Goal: Transaction & Acquisition: Obtain resource

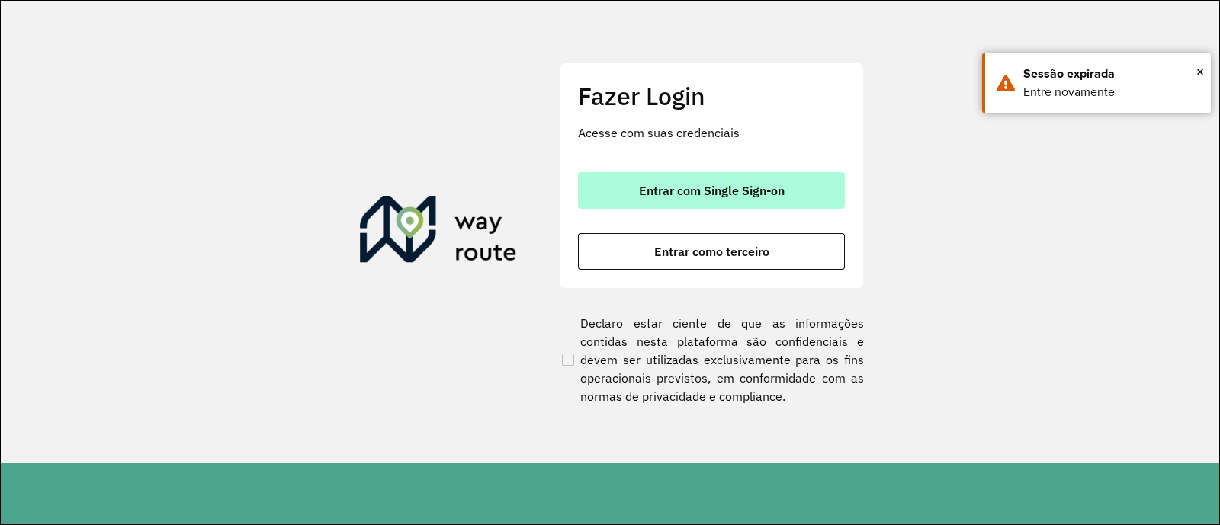
click at [720, 192] on span "Entrar com Single Sign-on" at bounding box center [712, 190] width 146 height 12
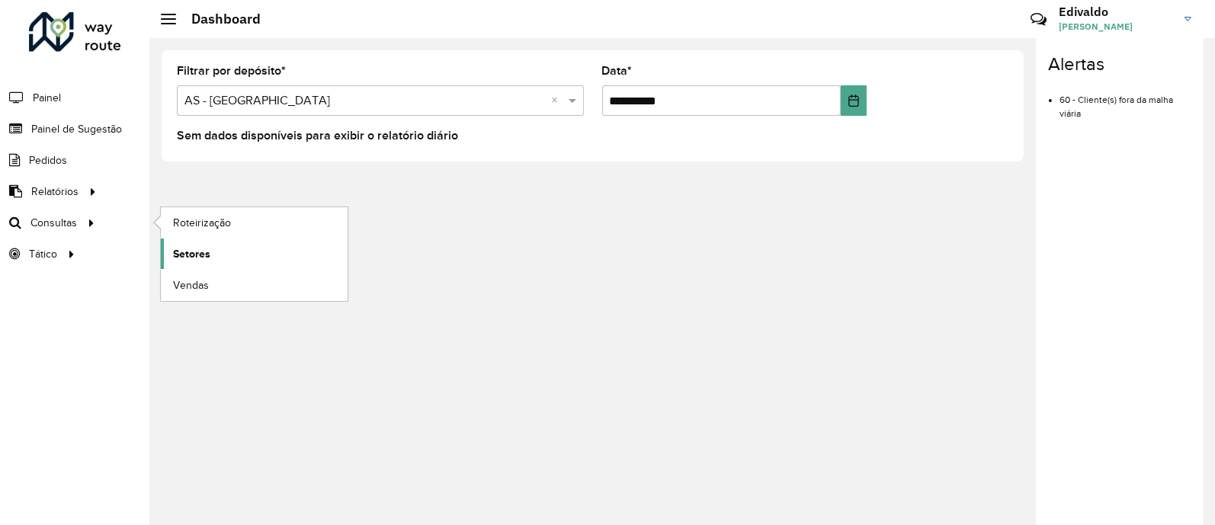
click at [206, 255] on span "Setores" at bounding box center [191, 254] width 37 height 16
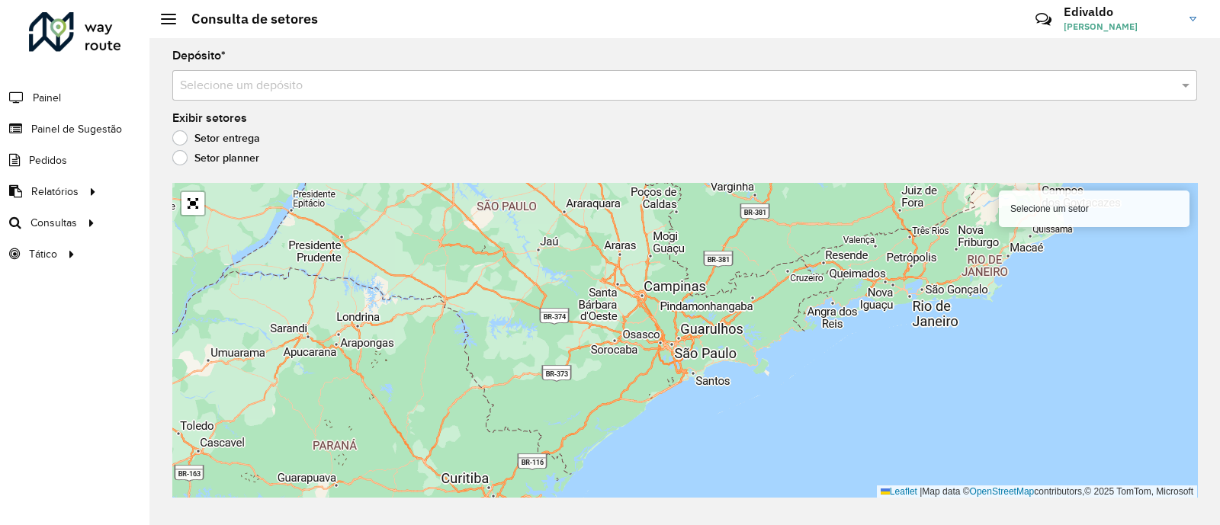
drag, startPoint x: 405, startPoint y: 95, endPoint x: 391, endPoint y: 95, distance: 13.7
click at [404, 95] on div "Selecione um depósito" at bounding box center [684, 85] width 1025 height 30
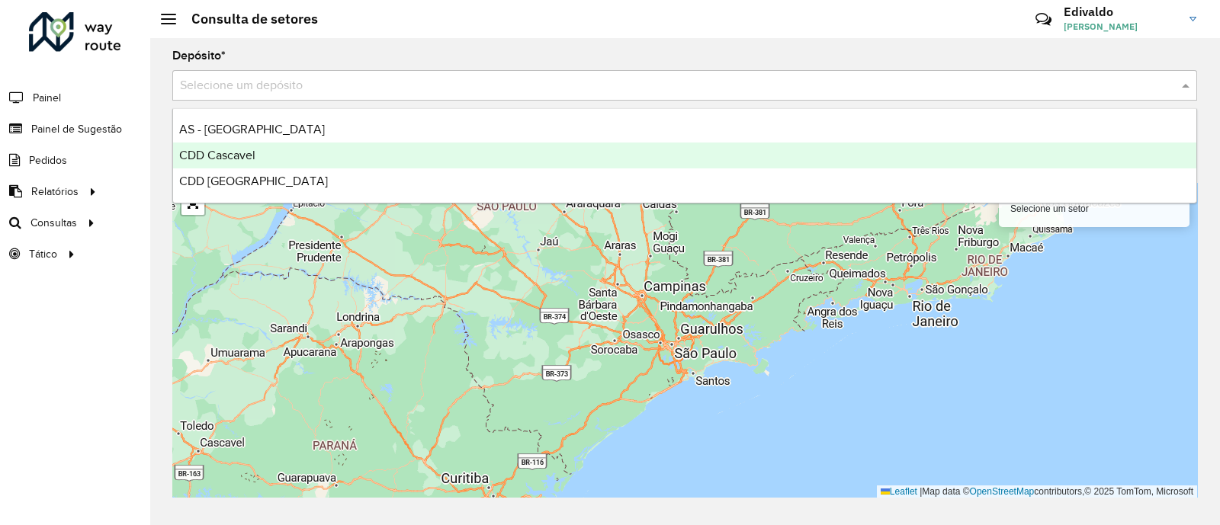
click at [255, 153] on span "CDD Cascavel" at bounding box center [217, 155] width 76 height 13
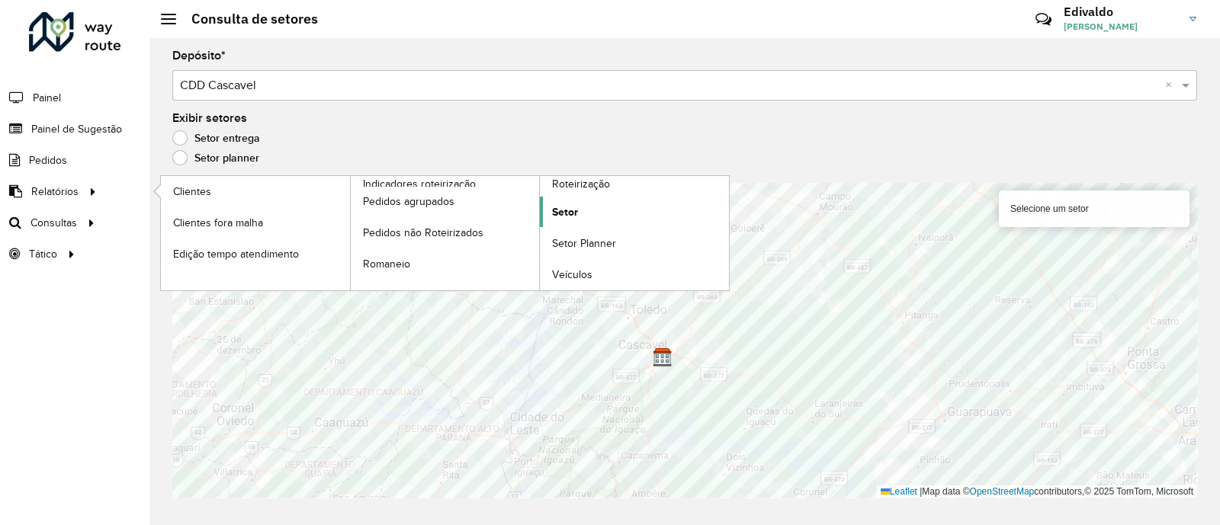
click at [574, 219] on link "Setor" at bounding box center [634, 212] width 189 height 30
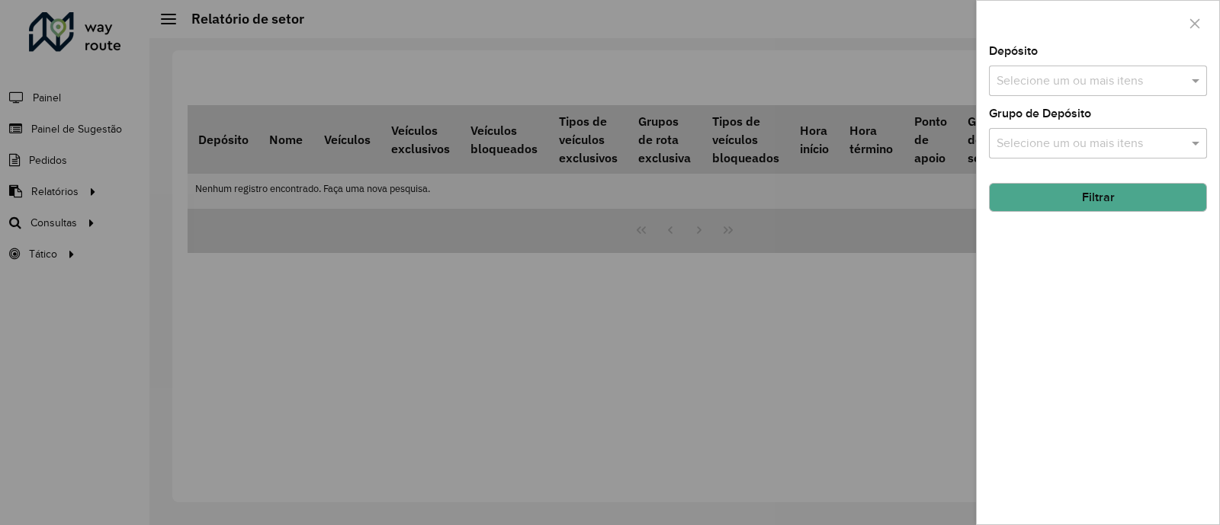
click at [1060, 81] on input "text" at bounding box center [1090, 81] width 195 height 18
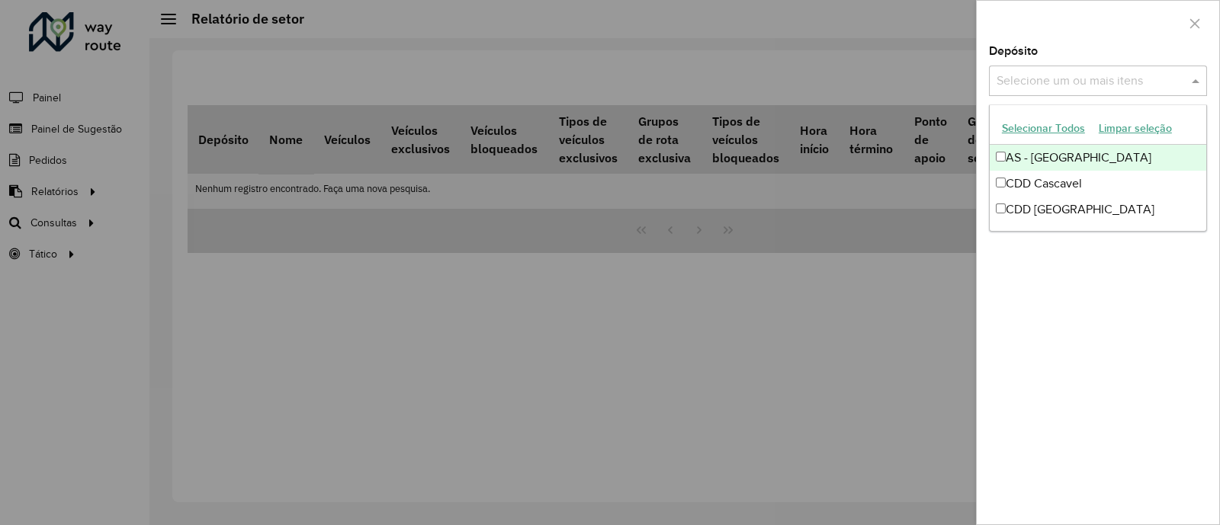
click at [1060, 81] on input "text" at bounding box center [1090, 81] width 195 height 18
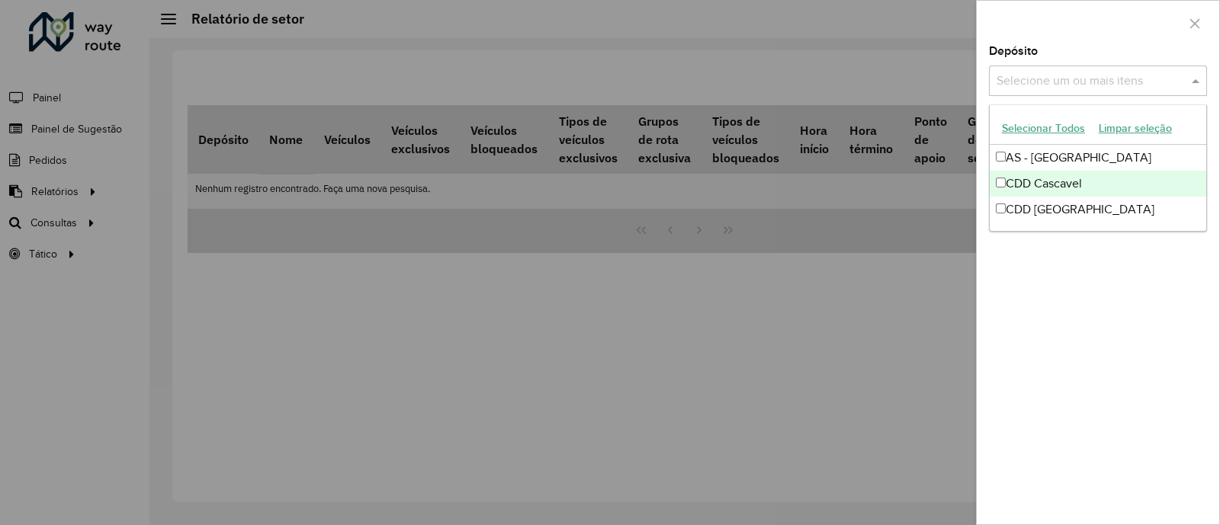
click at [1054, 184] on div "CDD Cascavel" at bounding box center [1098, 184] width 217 height 26
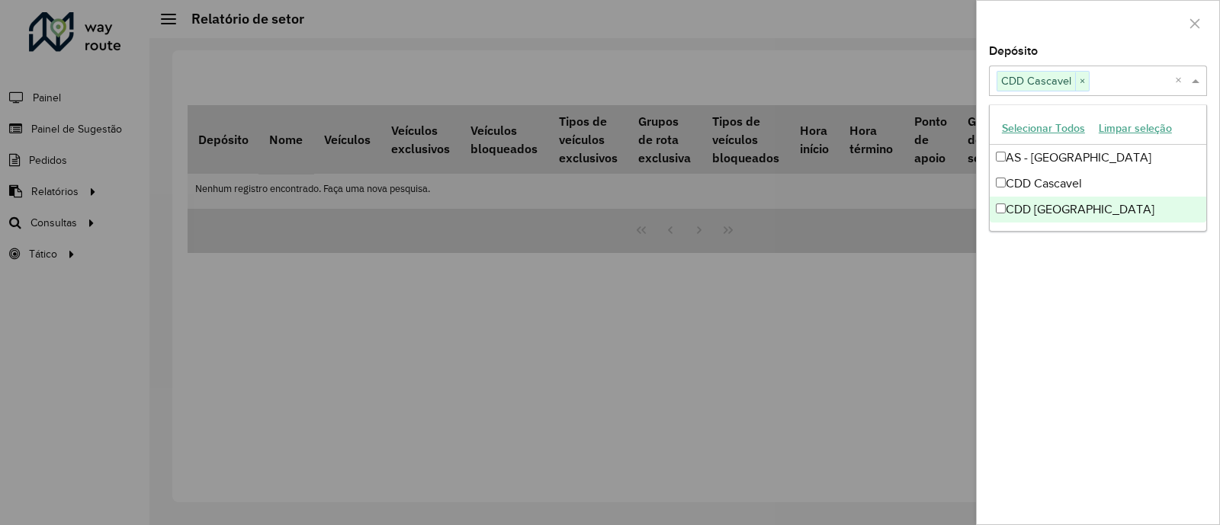
click at [909, 263] on div at bounding box center [610, 262] width 1220 height 525
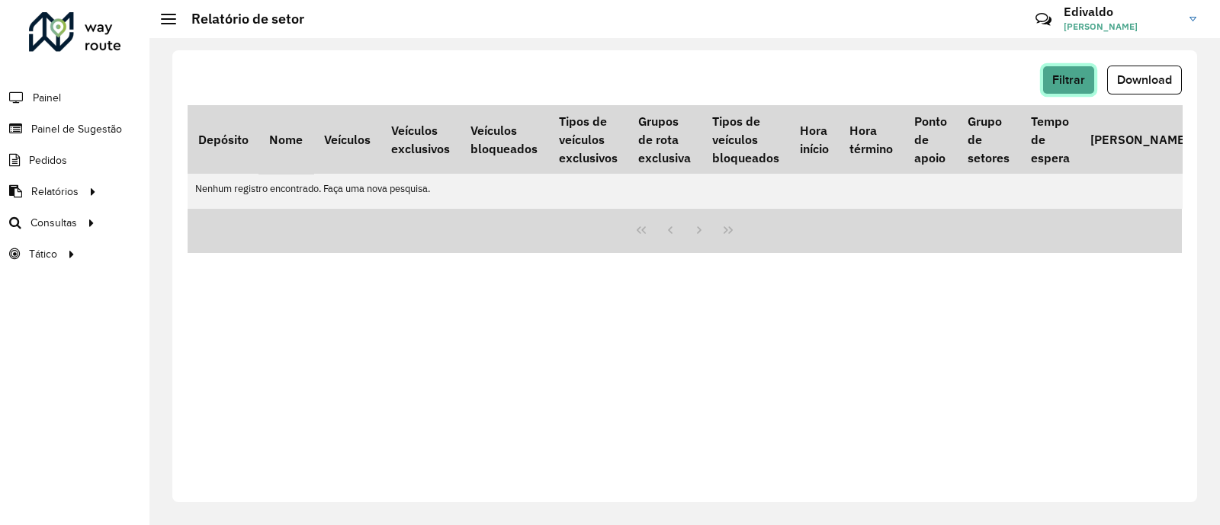
click at [1070, 85] on span "Filtrar" at bounding box center [1068, 79] width 33 height 13
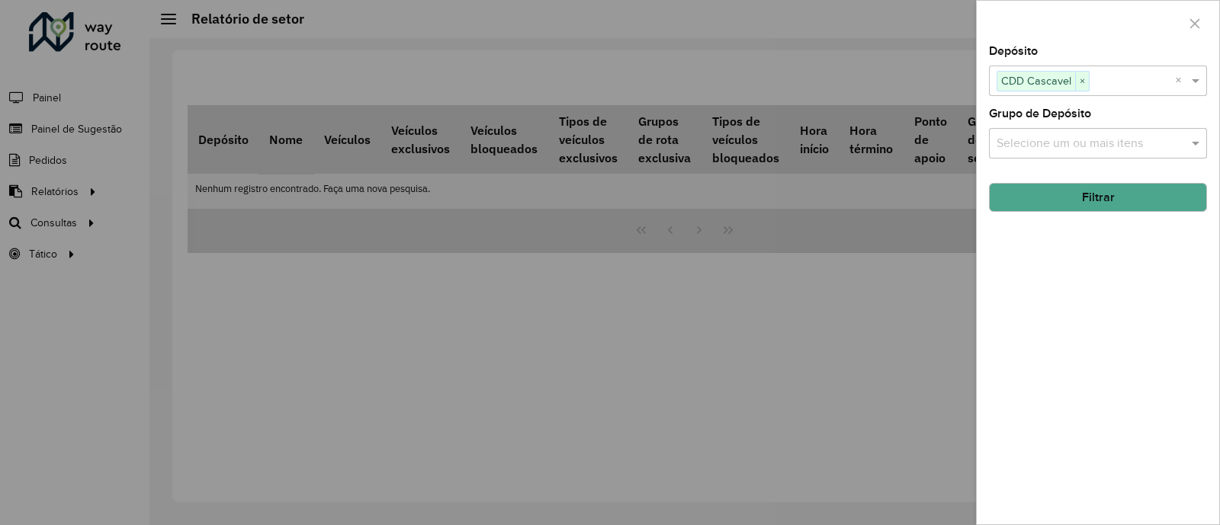
click at [1056, 198] on button "Filtrar" at bounding box center [1098, 197] width 218 height 29
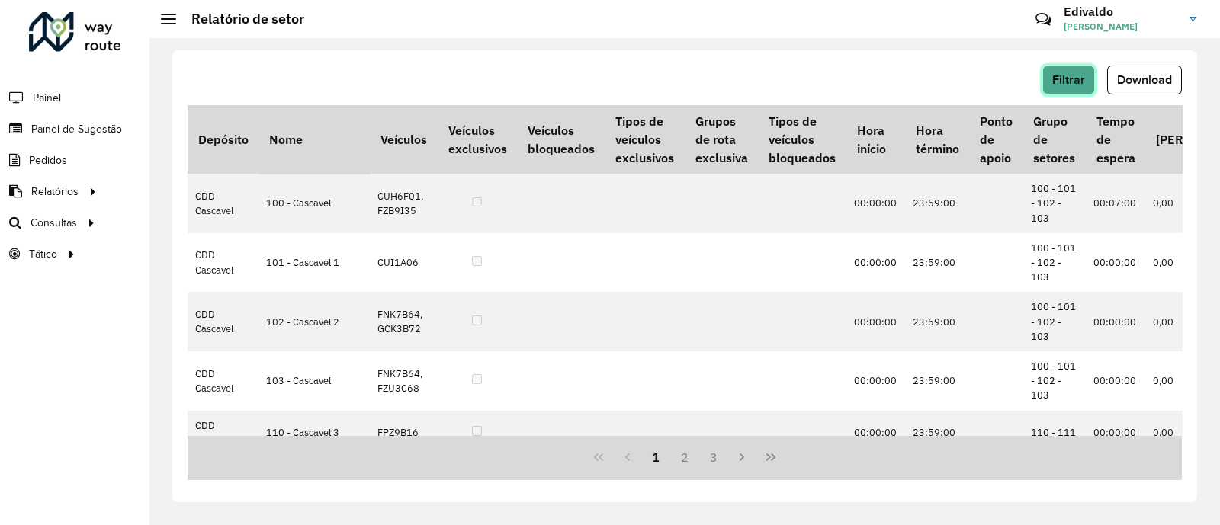
click at [1071, 84] on span "Filtrar" at bounding box center [1068, 79] width 33 height 13
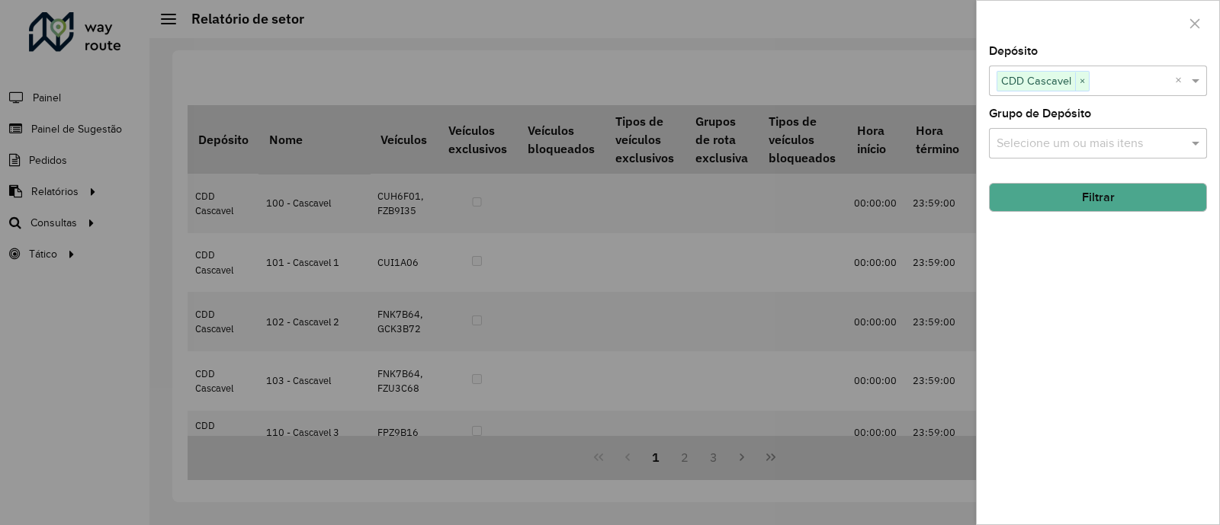
click at [1069, 153] on div "Selecione um ou mais itens" at bounding box center [1098, 143] width 218 height 30
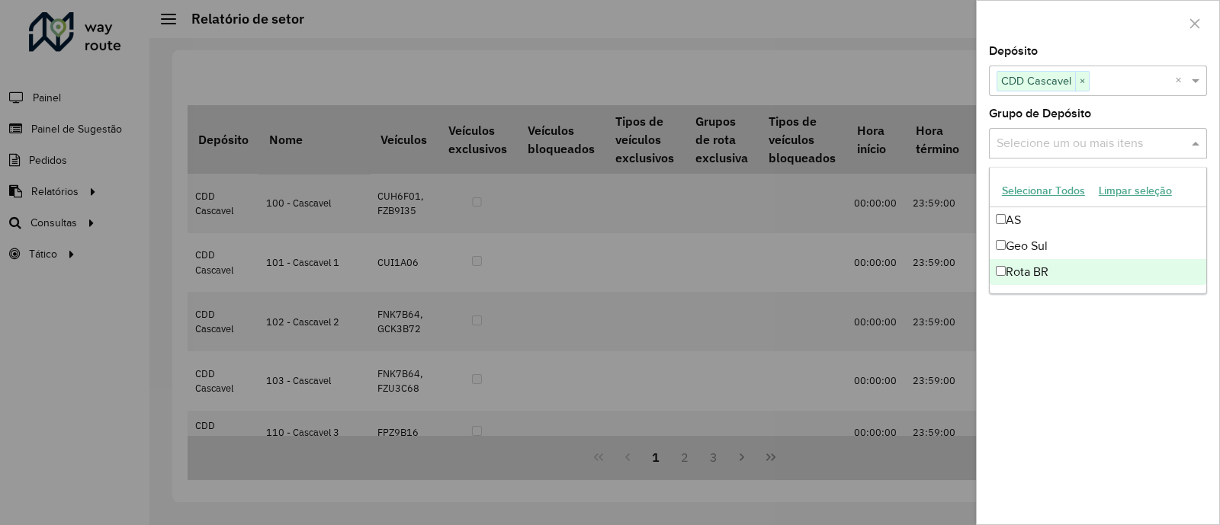
click at [865, 100] on div at bounding box center [610, 262] width 1220 height 525
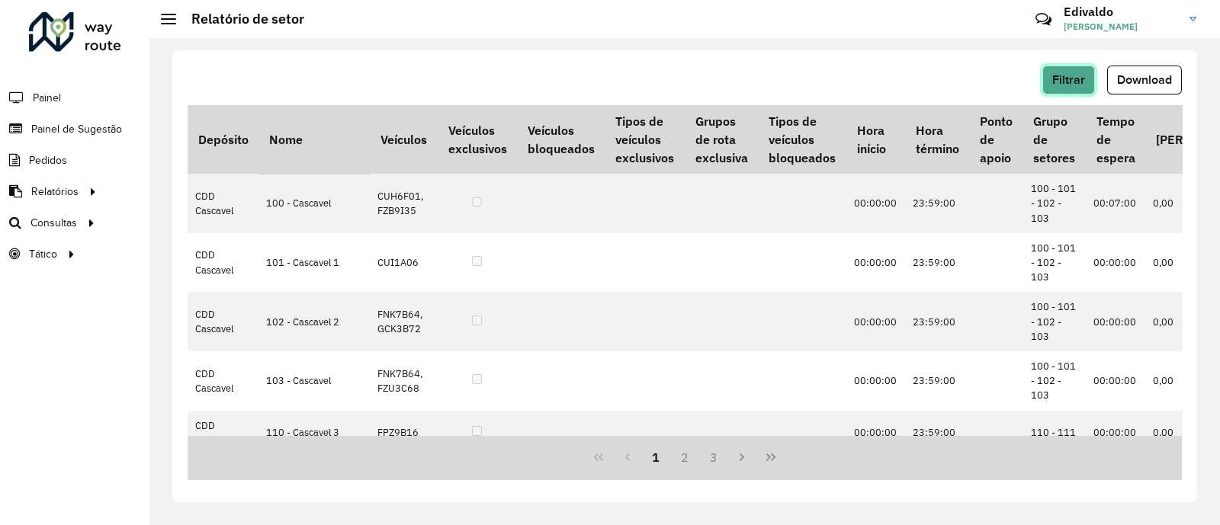
click at [1064, 83] on span "Filtrar" at bounding box center [1068, 79] width 33 height 13
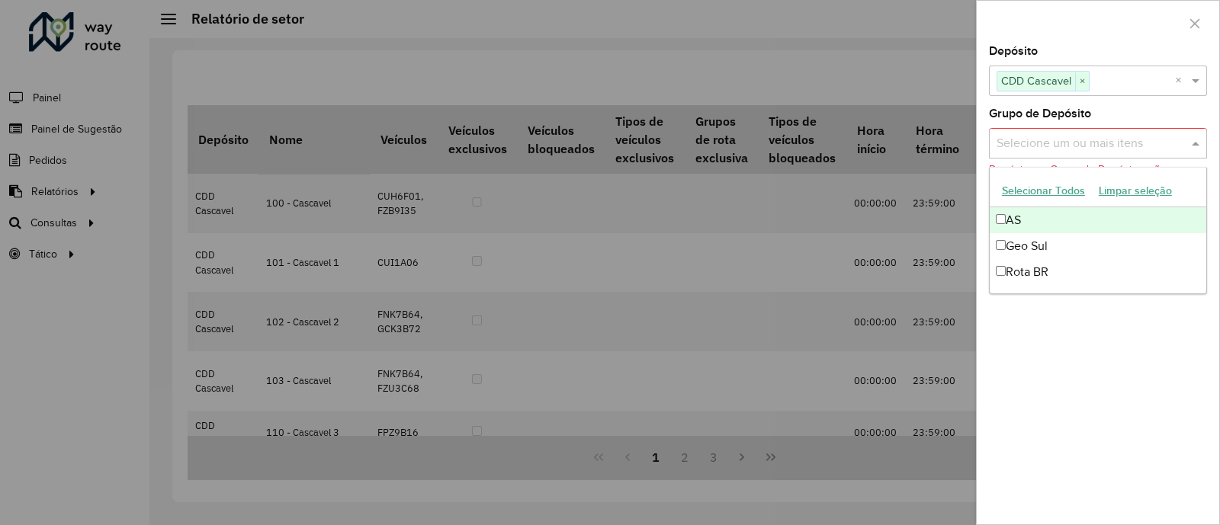
click at [1030, 139] on input "text" at bounding box center [1090, 144] width 195 height 18
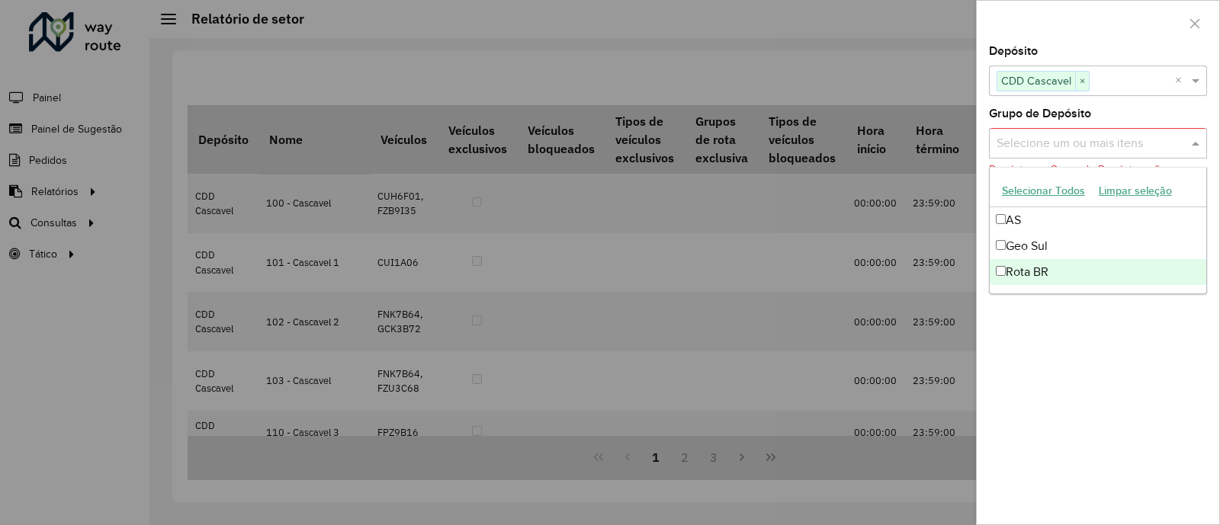
click at [1014, 274] on div "Rota BR" at bounding box center [1098, 272] width 217 height 26
click at [913, 274] on div at bounding box center [610, 262] width 1220 height 525
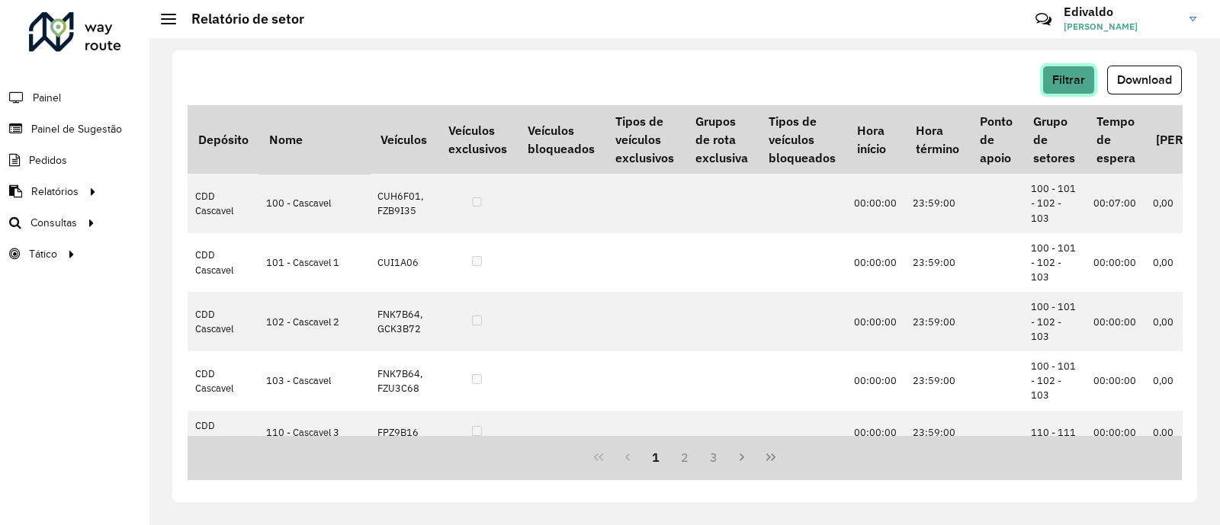
click at [1070, 92] on button "Filtrar" at bounding box center [1068, 80] width 53 height 29
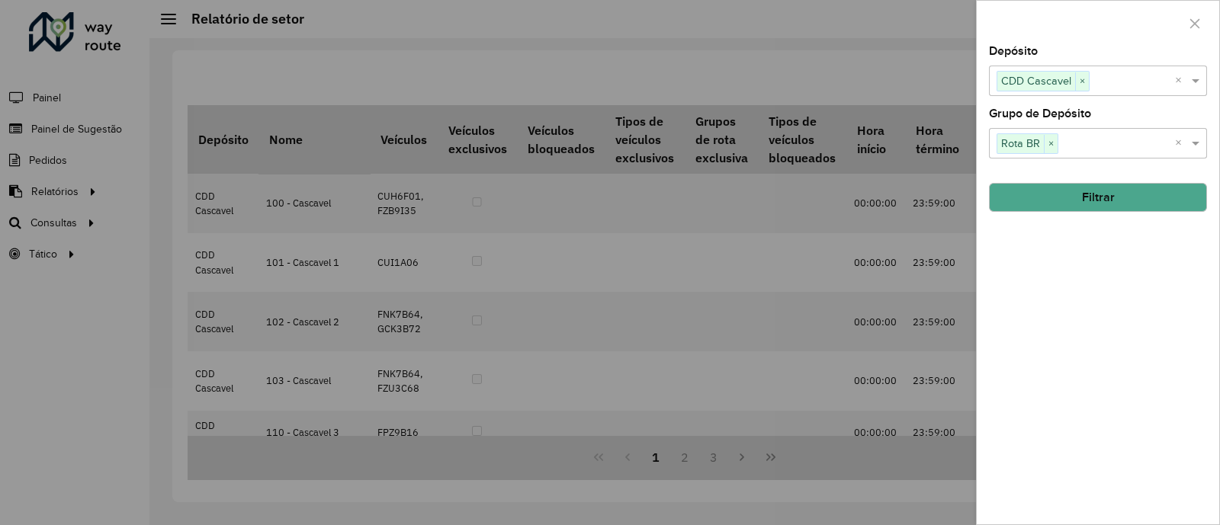
click at [1058, 207] on button "Filtrar" at bounding box center [1098, 197] width 218 height 29
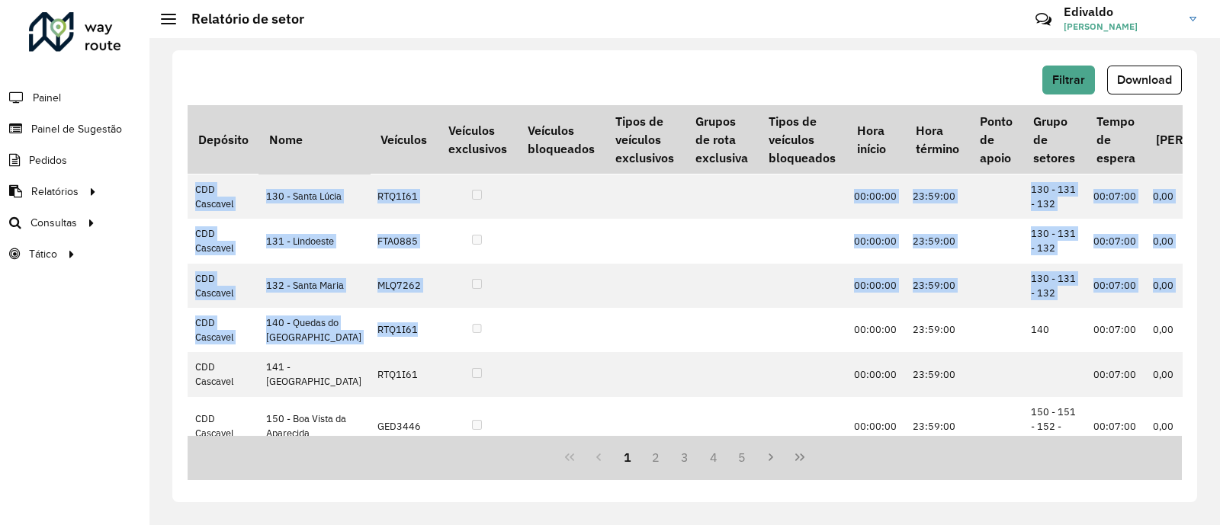
drag, startPoint x: 387, startPoint y: 430, endPoint x: 469, endPoint y: 431, distance: 81.6
click at [469, 430] on tbody "CDD Cascavel 100 - Cascavel CUH6F01, FZB9I35 00:00:00 23:59:00 100 - 101 - 102 …" at bounding box center [1098, 218] width 1821 height 1095
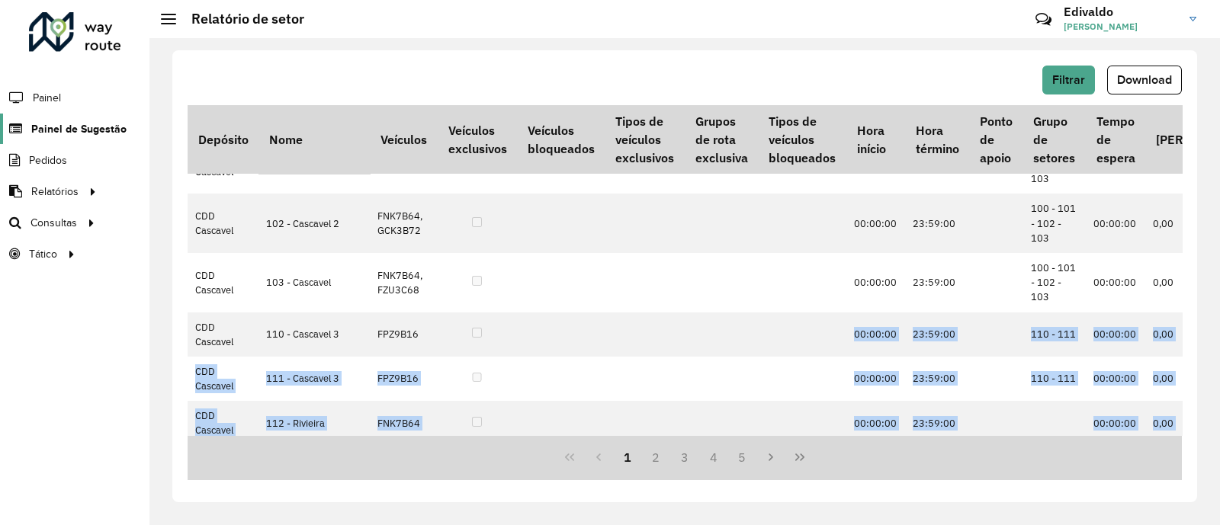
scroll to position [80, 0]
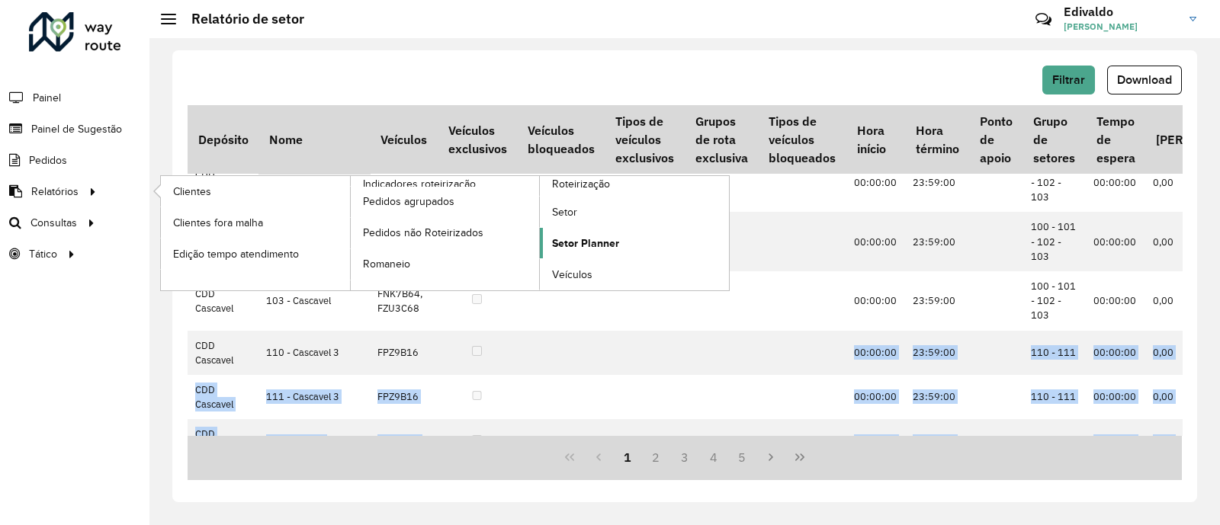
click at [573, 240] on span "Setor Planner" at bounding box center [585, 244] width 67 height 16
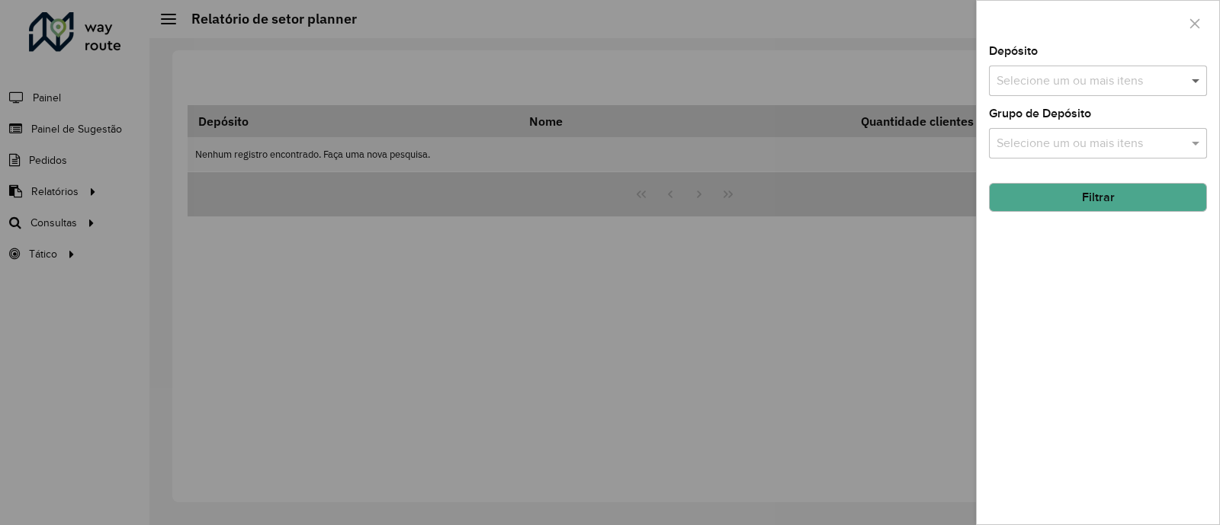
click at [1189, 73] on span at bounding box center [1197, 81] width 19 height 18
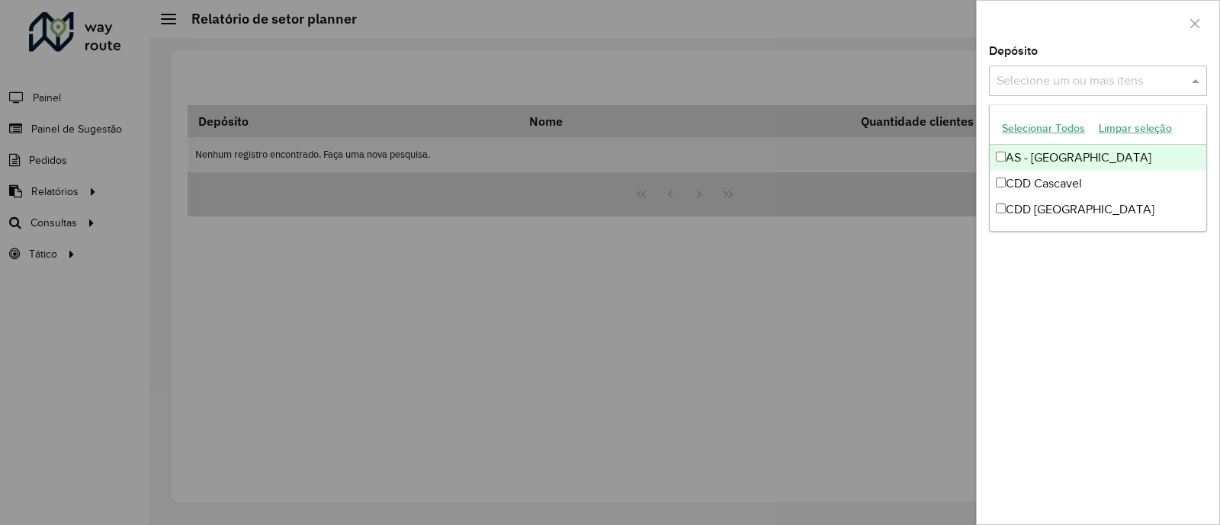
click at [428, 143] on div at bounding box center [610, 262] width 1220 height 525
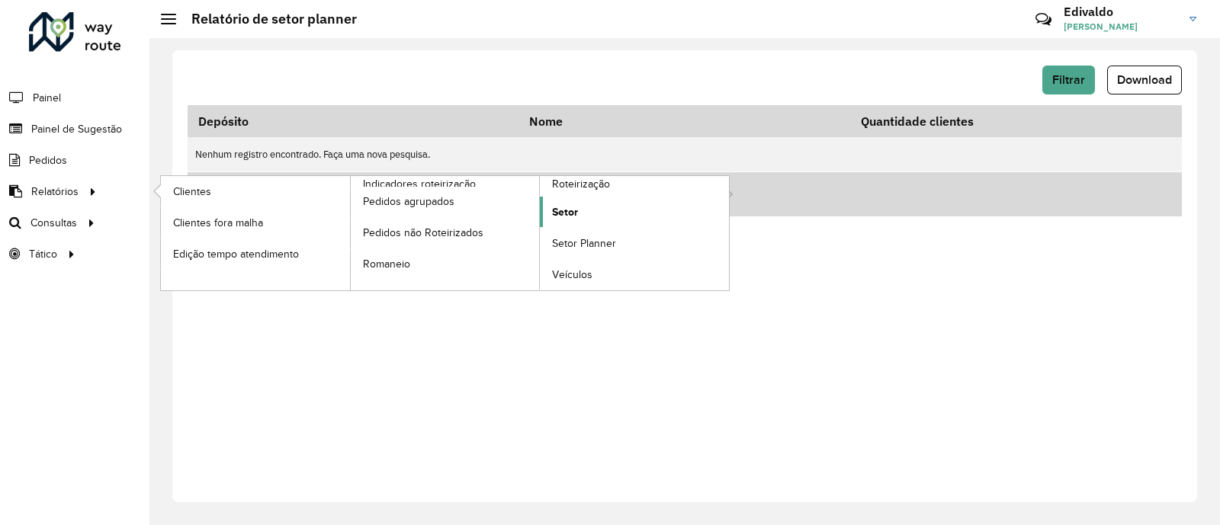
click at [565, 213] on span "Setor" at bounding box center [565, 212] width 26 height 16
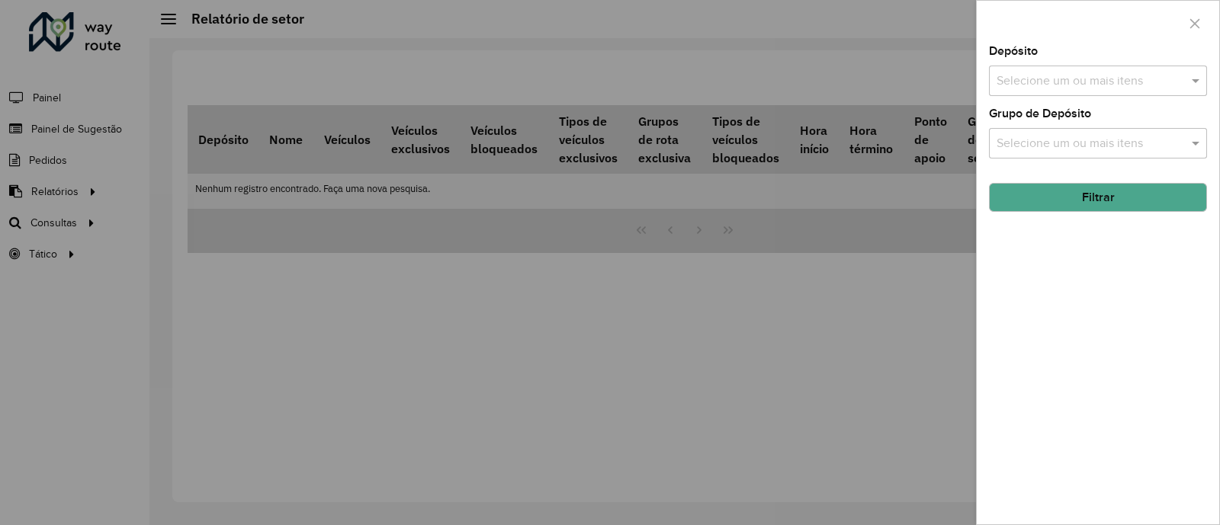
click at [1095, 95] on div "Selecione um ou mais itens" at bounding box center [1098, 81] width 218 height 30
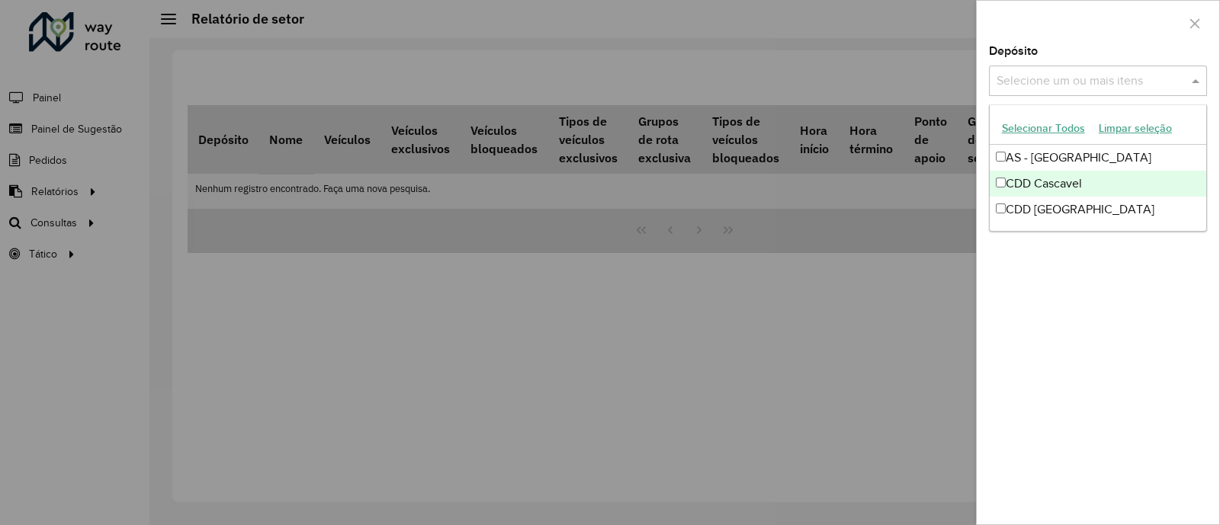
click at [1012, 192] on div "CDD Cascavel" at bounding box center [1098, 184] width 217 height 26
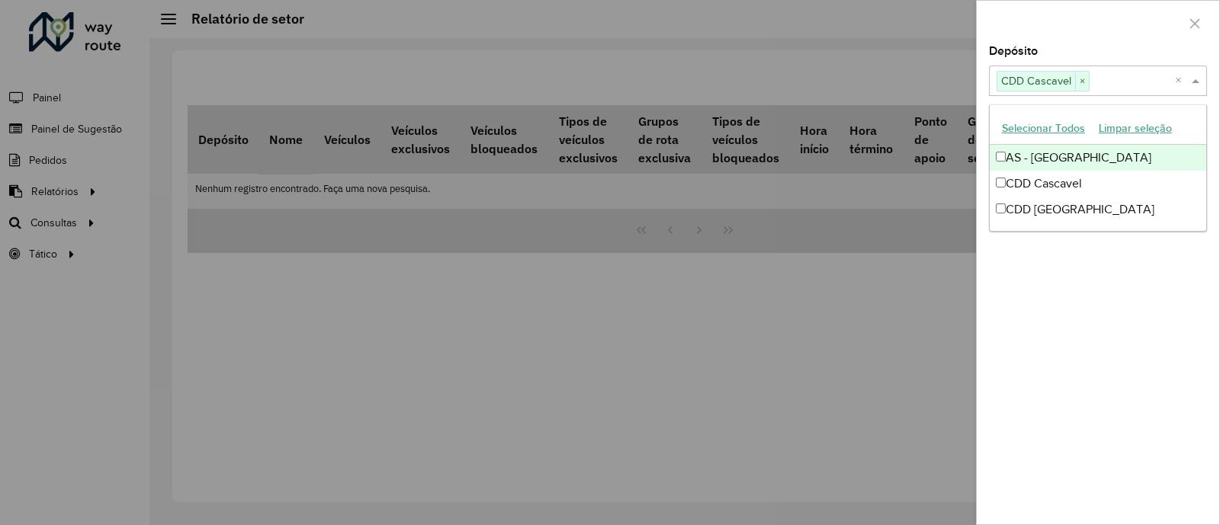
drag, startPoint x: 897, startPoint y: 309, endPoint x: 1003, endPoint y: 238, distance: 127.5
click at [897, 307] on div at bounding box center [610, 262] width 1220 height 525
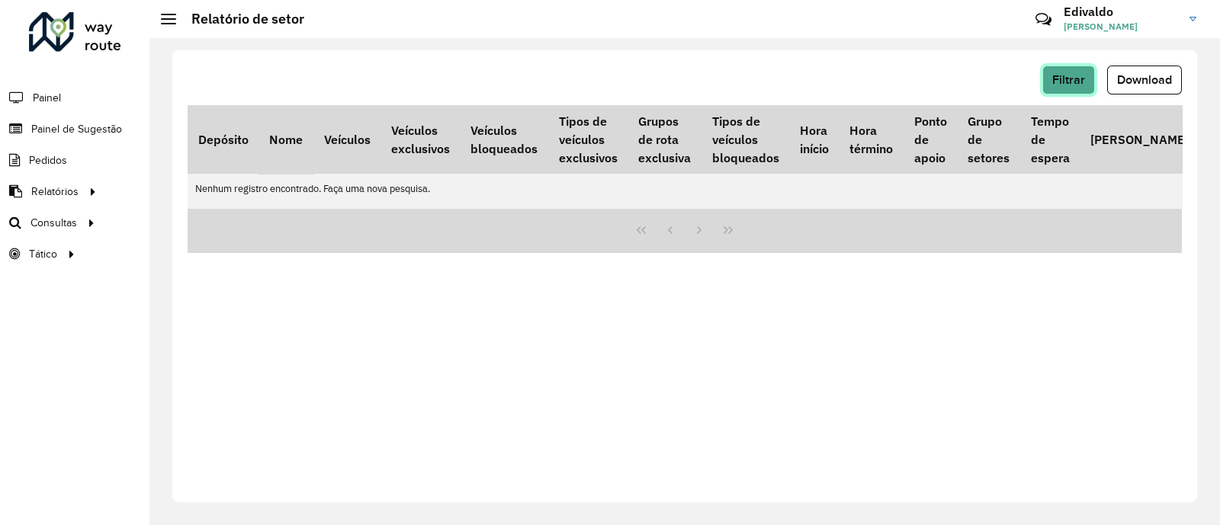
click at [1071, 78] on span "Filtrar" at bounding box center [1068, 79] width 33 height 13
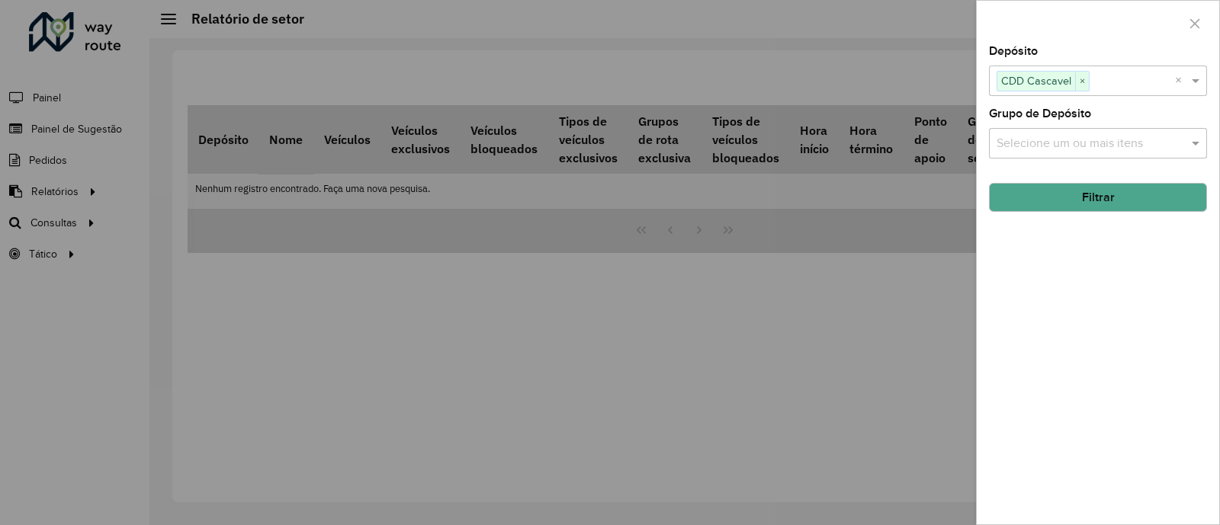
click at [1060, 136] on input "text" at bounding box center [1090, 144] width 195 height 18
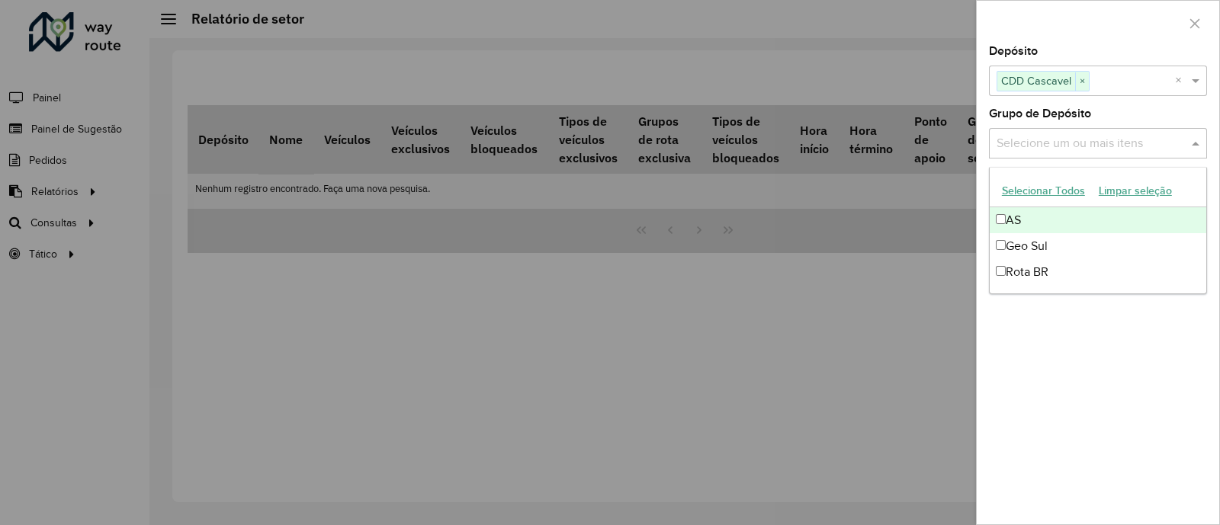
click at [797, 318] on div at bounding box center [610, 262] width 1220 height 525
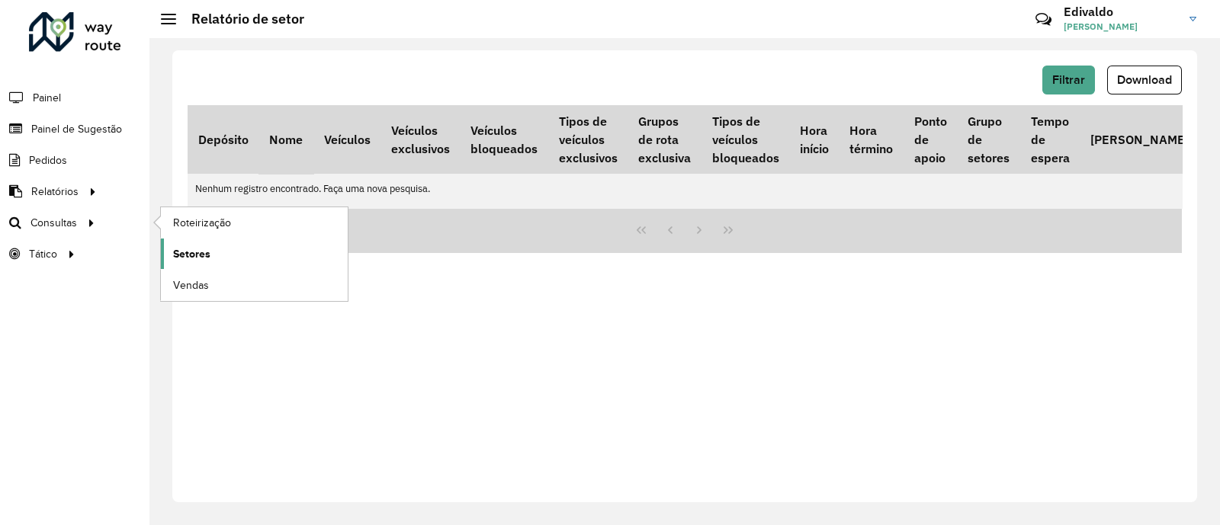
click at [200, 252] on span "Setores" at bounding box center [191, 254] width 37 height 16
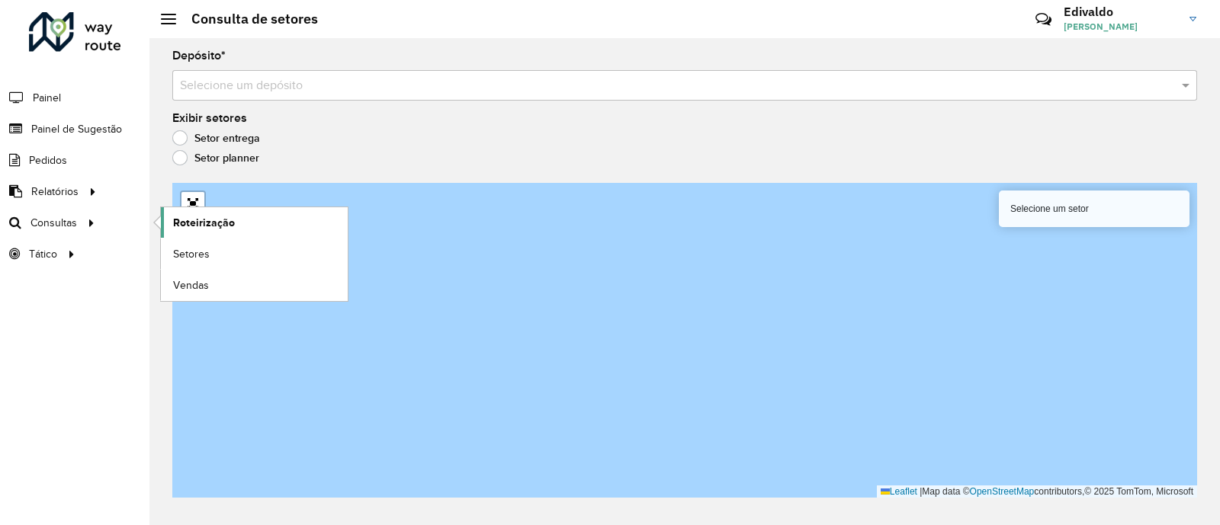
click at [188, 217] on span "Roteirização" at bounding box center [204, 223] width 62 height 16
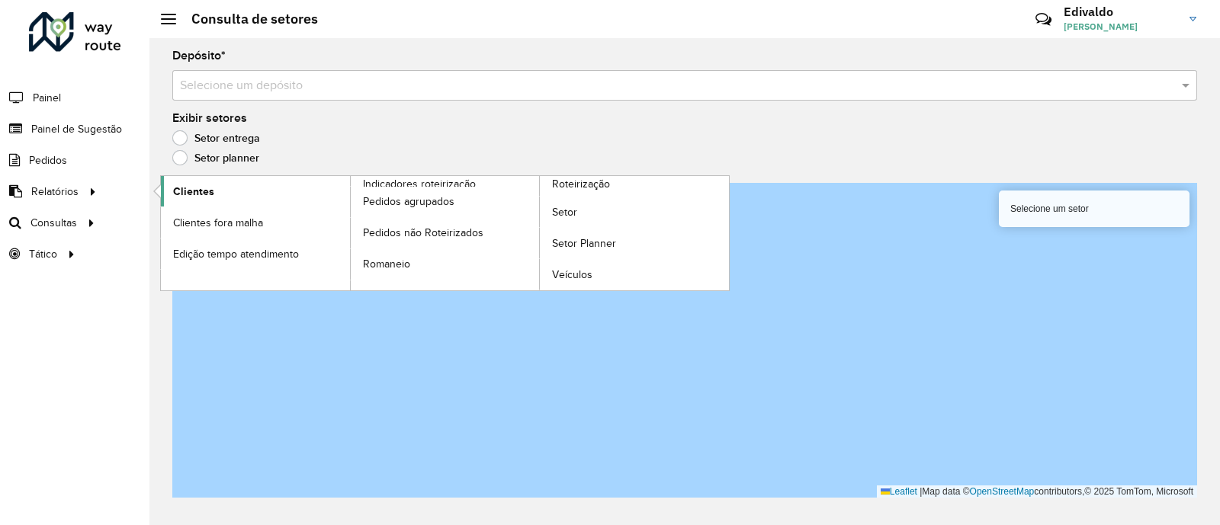
click at [210, 188] on span "Clientes" at bounding box center [193, 192] width 41 height 16
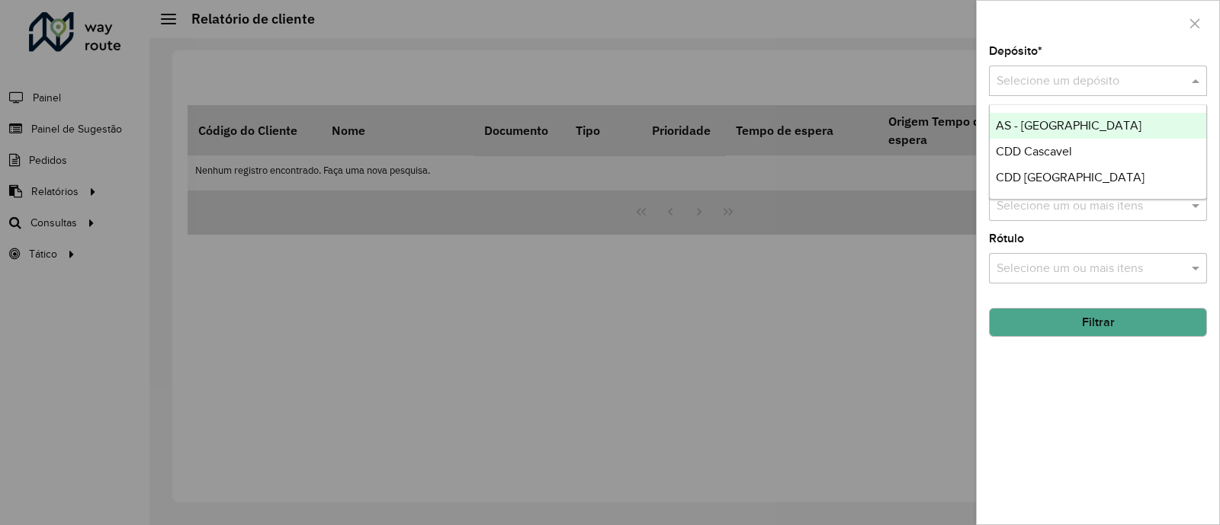
click at [1047, 72] on input "text" at bounding box center [1082, 81] width 172 height 18
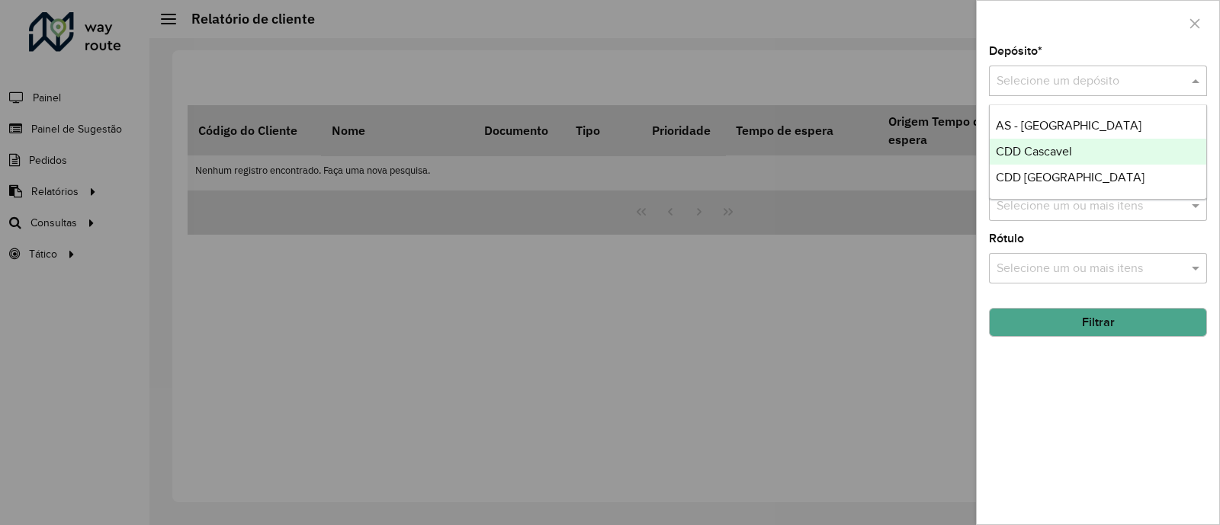
click at [1060, 151] on span "CDD Cascavel" at bounding box center [1034, 151] width 76 height 13
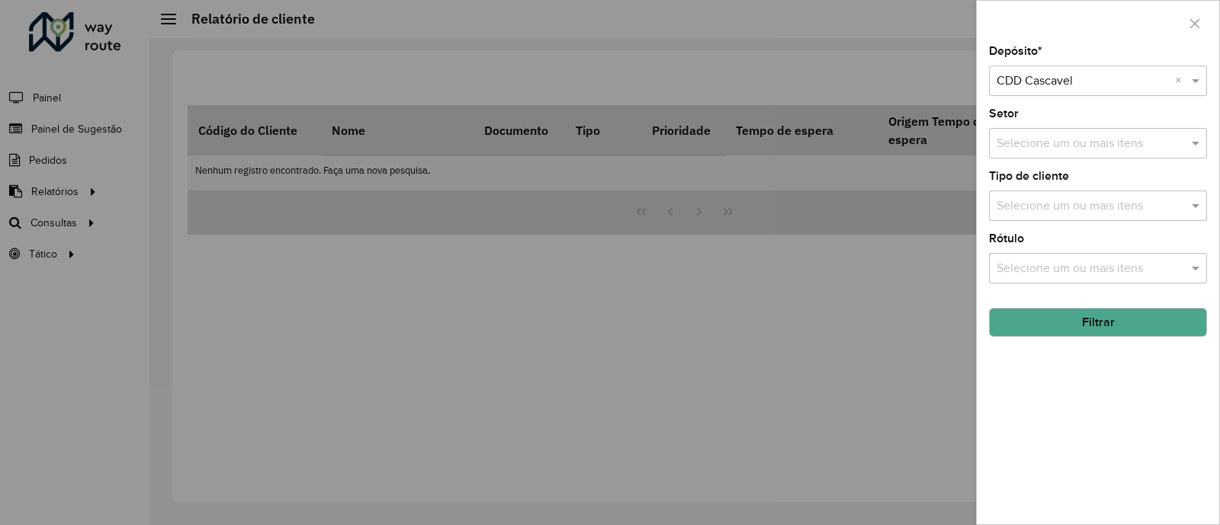
click at [1046, 149] on input "text" at bounding box center [1090, 144] width 195 height 18
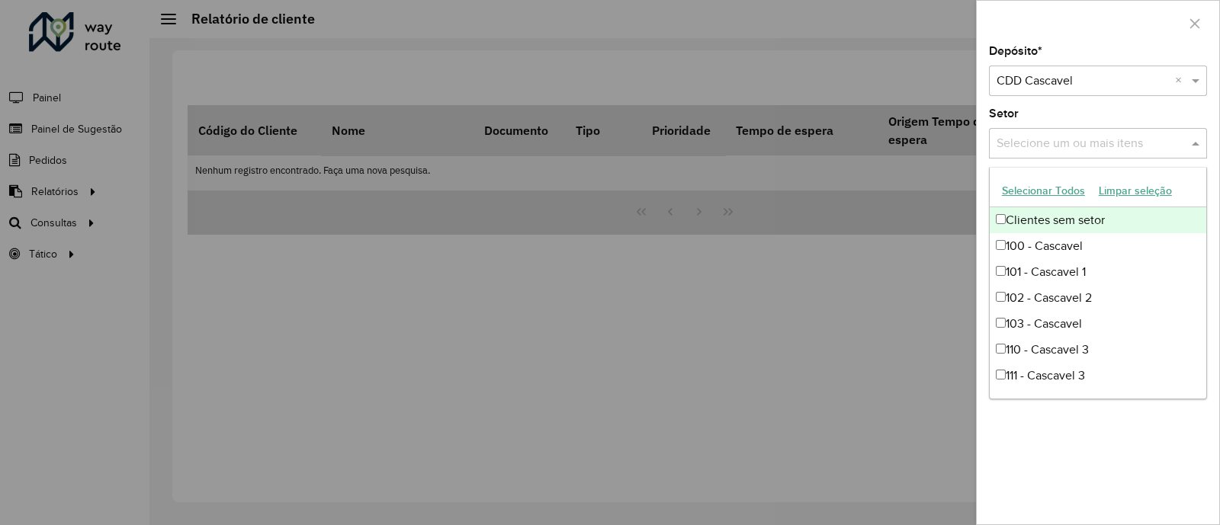
click at [1046, 149] on input "text" at bounding box center [1090, 144] width 195 height 18
click at [823, 306] on div at bounding box center [610, 262] width 1220 height 525
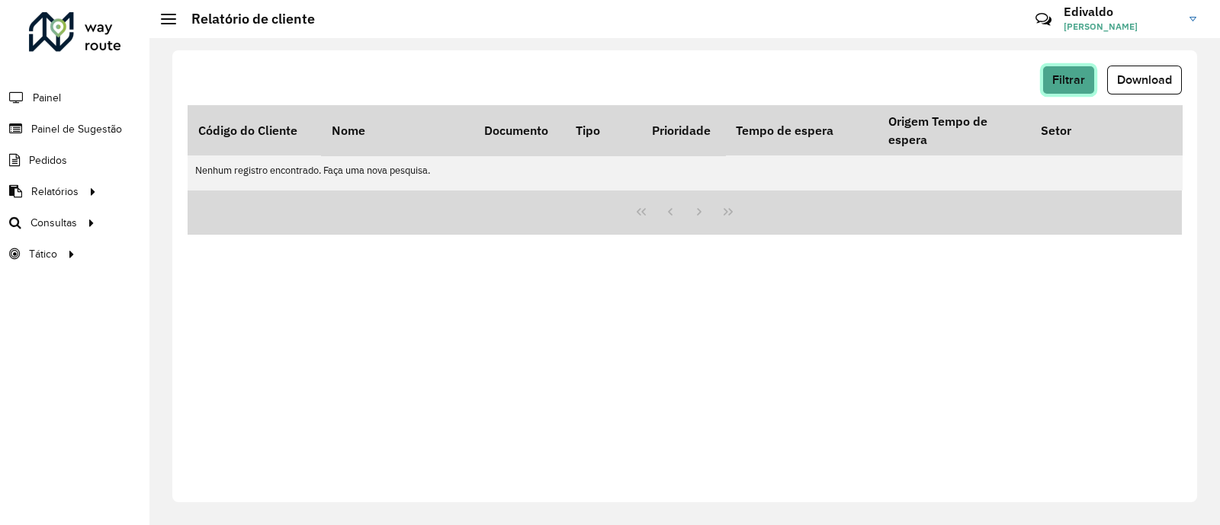
click at [1052, 74] on button "Filtrar" at bounding box center [1068, 80] width 53 height 29
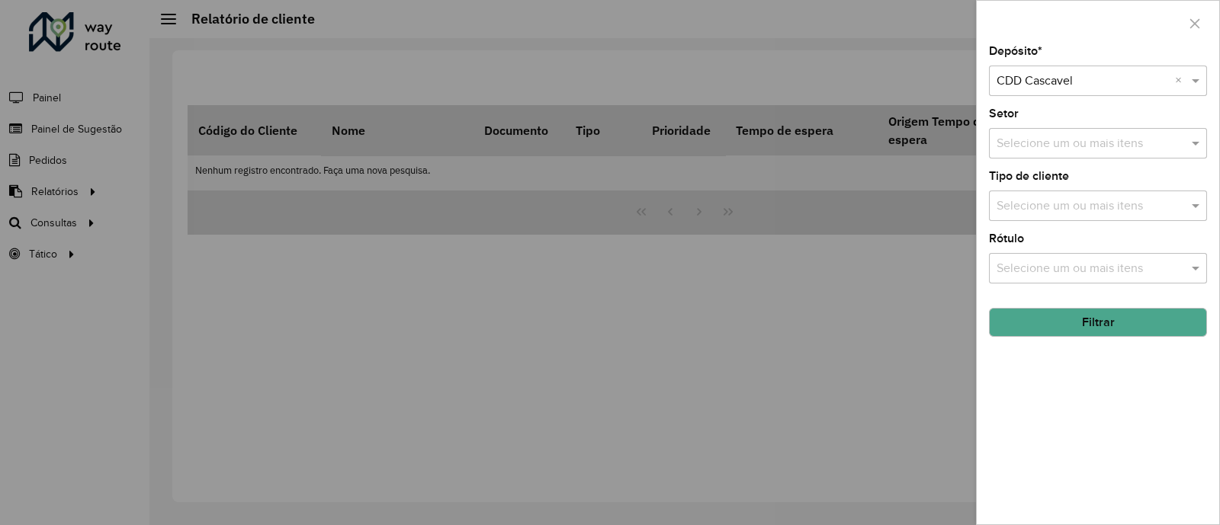
click at [1027, 207] on input "text" at bounding box center [1090, 206] width 195 height 18
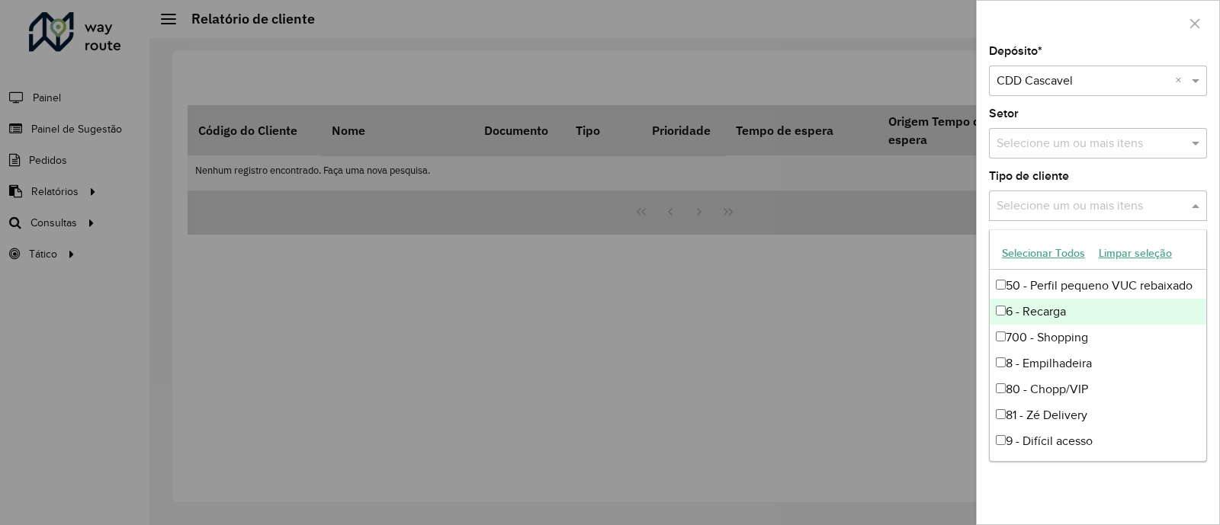
scroll to position [179, 0]
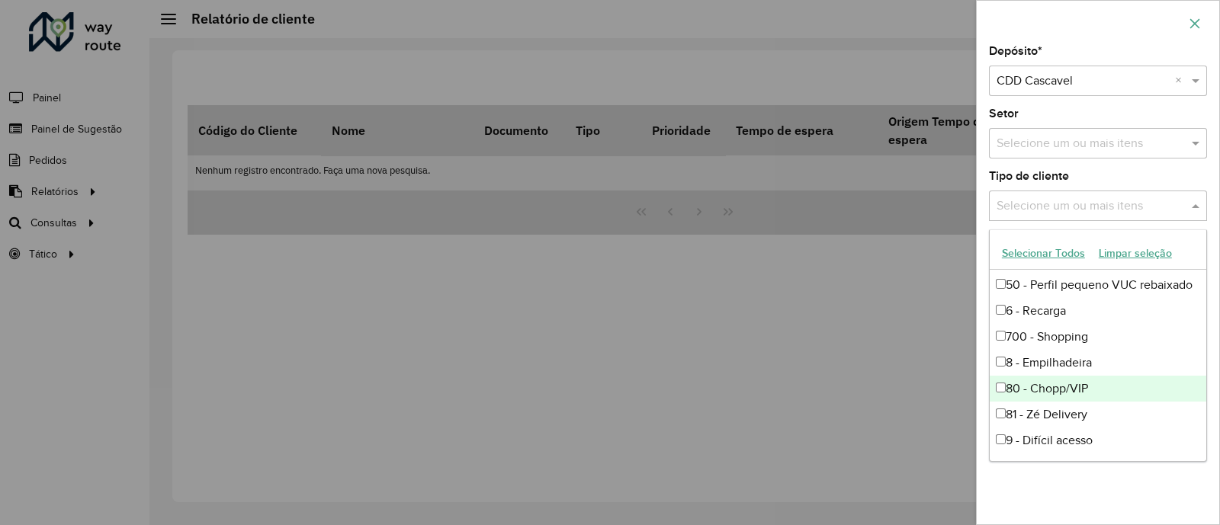
click at [1196, 21] on icon "button" at bounding box center [1194, 24] width 12 height 12
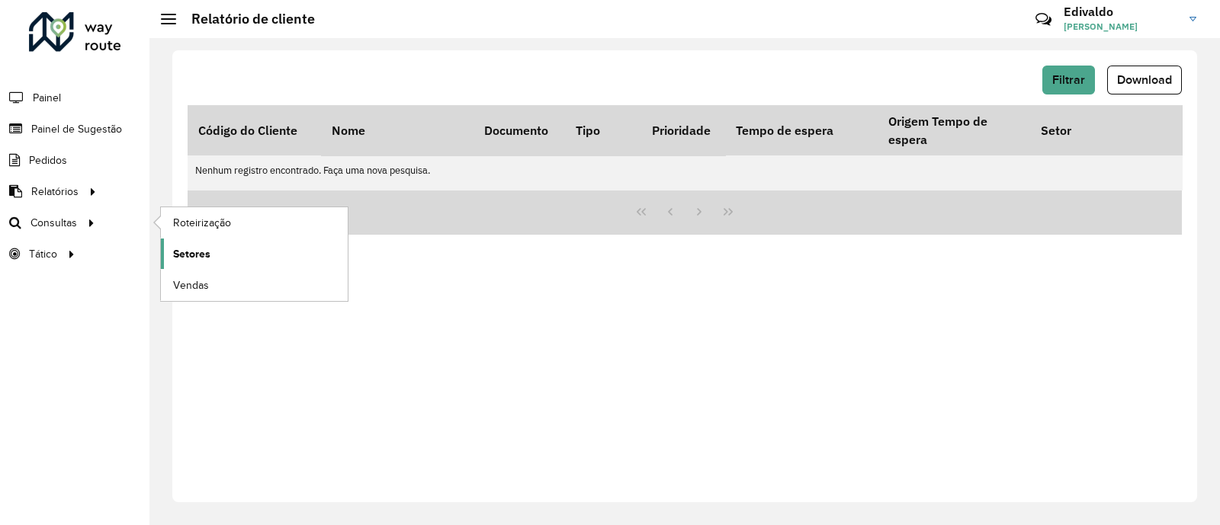
click at [187, 249] on span "Setores" at bounding box center [191, 254] width 37 height 16
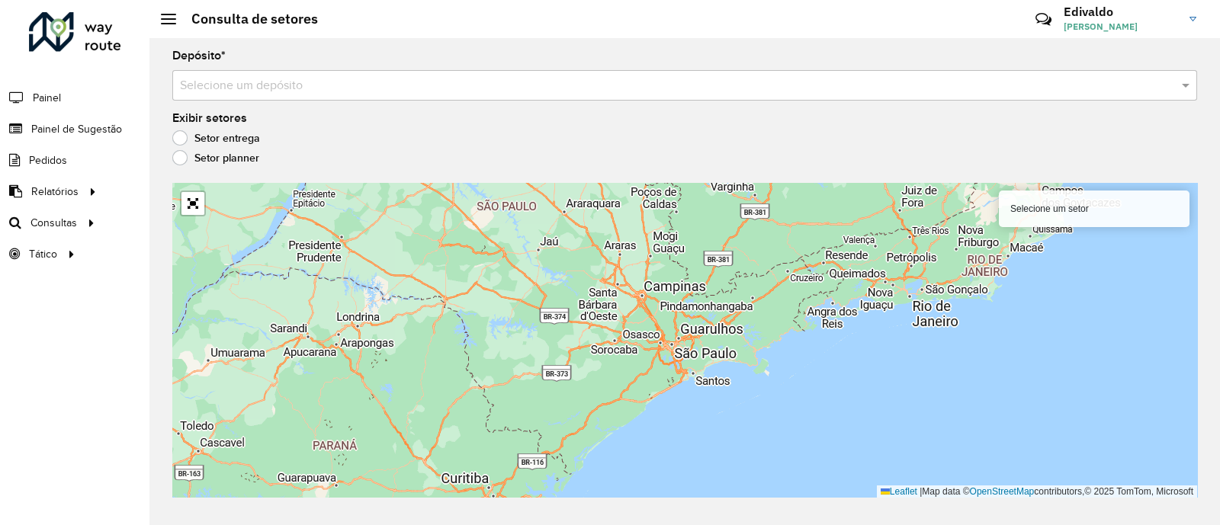
click at [474, 78] on input "text" at bounding box center [669, 86] width 979 height 18
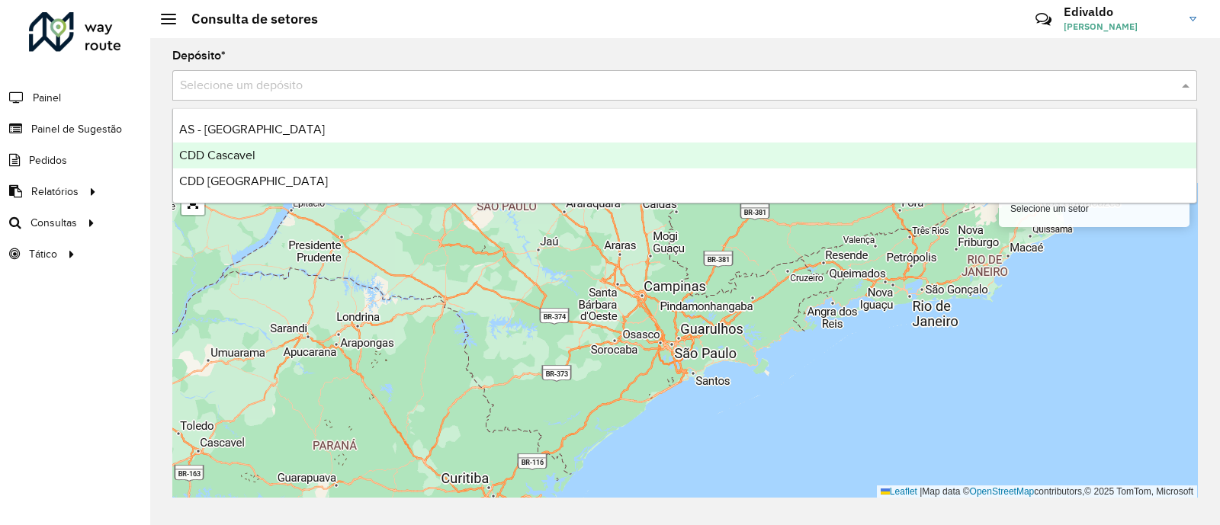
click at [280, 154] on div "CDD Cascavel" at bounding box center [684, 156] width 1023 height 26
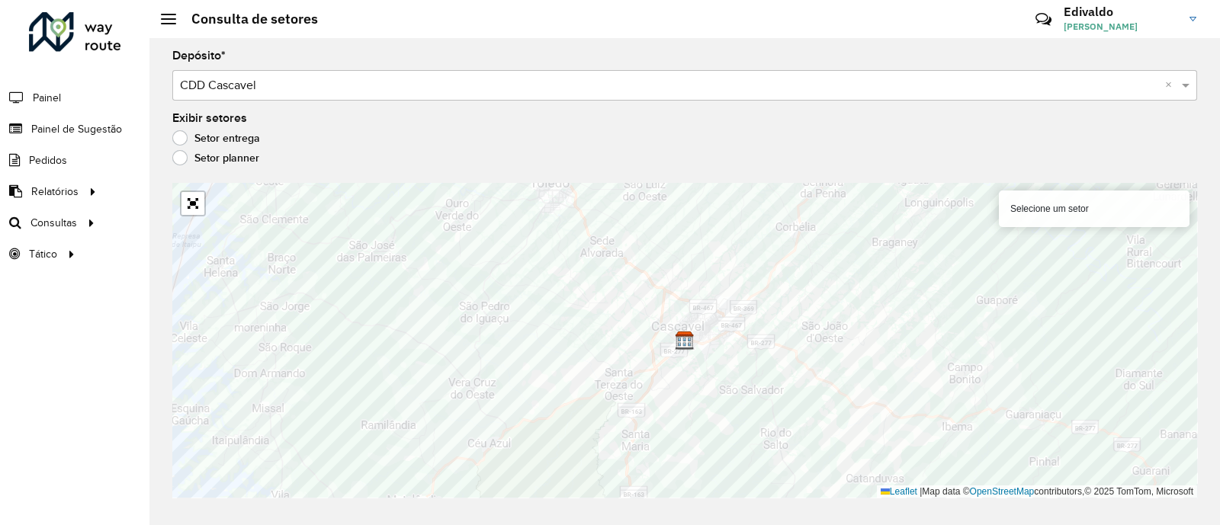
click at [204, 160] on label "Setor planner" at bounding box center [215, 157] width 87 height 15
click at [238, 139] on label "Setor entrega" at bounding box center [216, 137] width 88 height 15
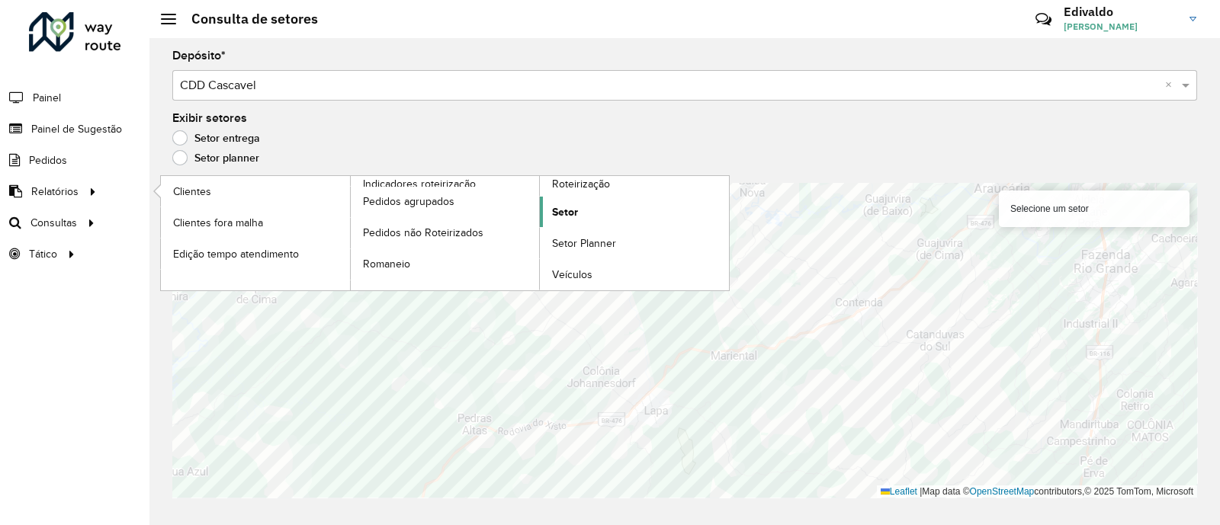
click at [556, 213] on span "Setor" at bounding box center [565, 212] width 26 height 16
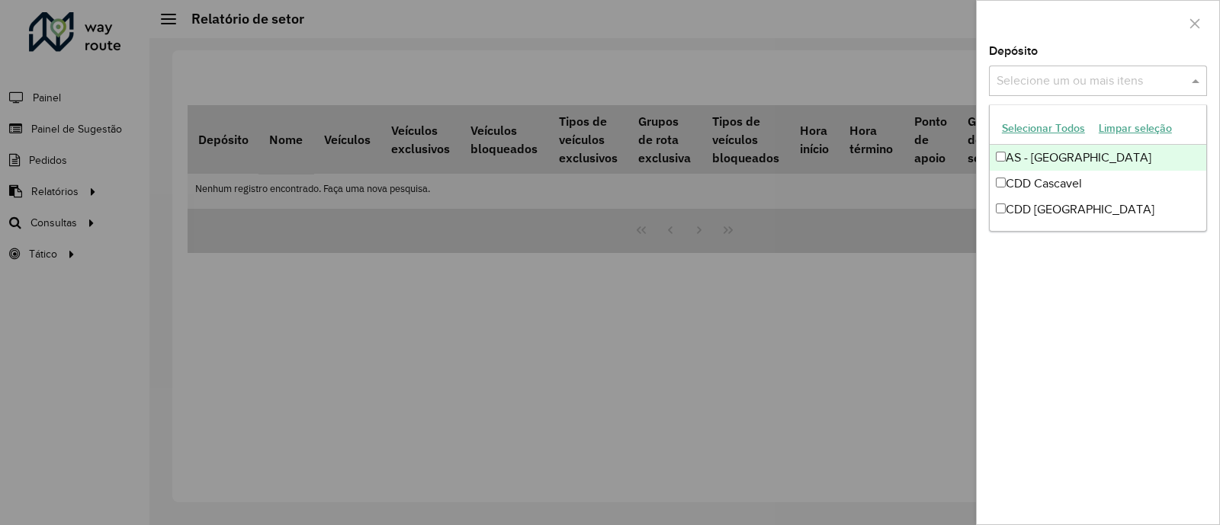
click at [1124, 91] on div "Selecione um ou mais itens" at bounding box center [1098, 81] width 218 height 30
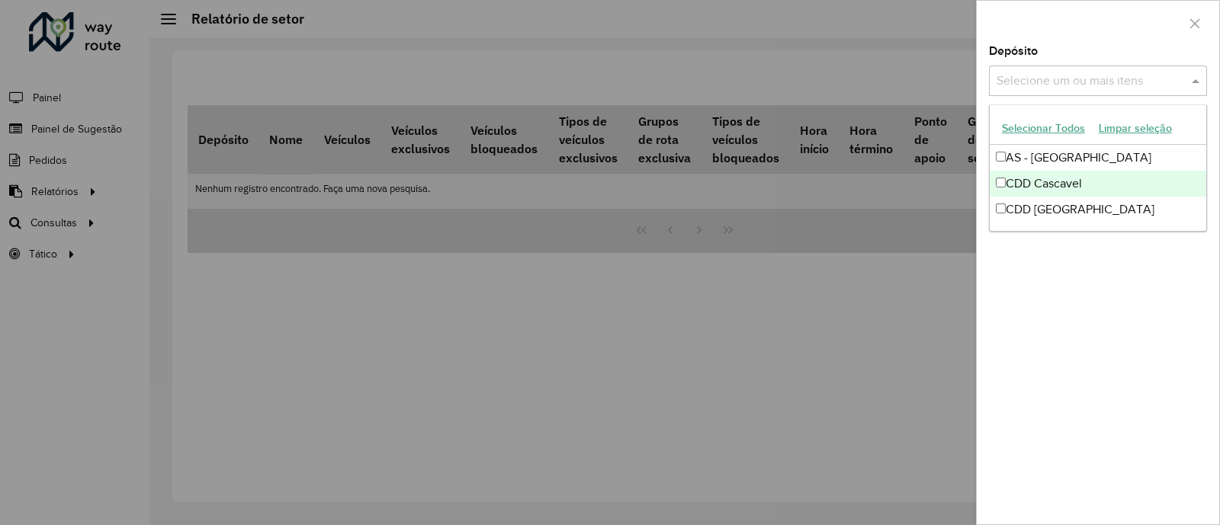
click at [1069, 178] on div "CDD Cascavel" at bounding box center [1098, 184] width 217 height 26
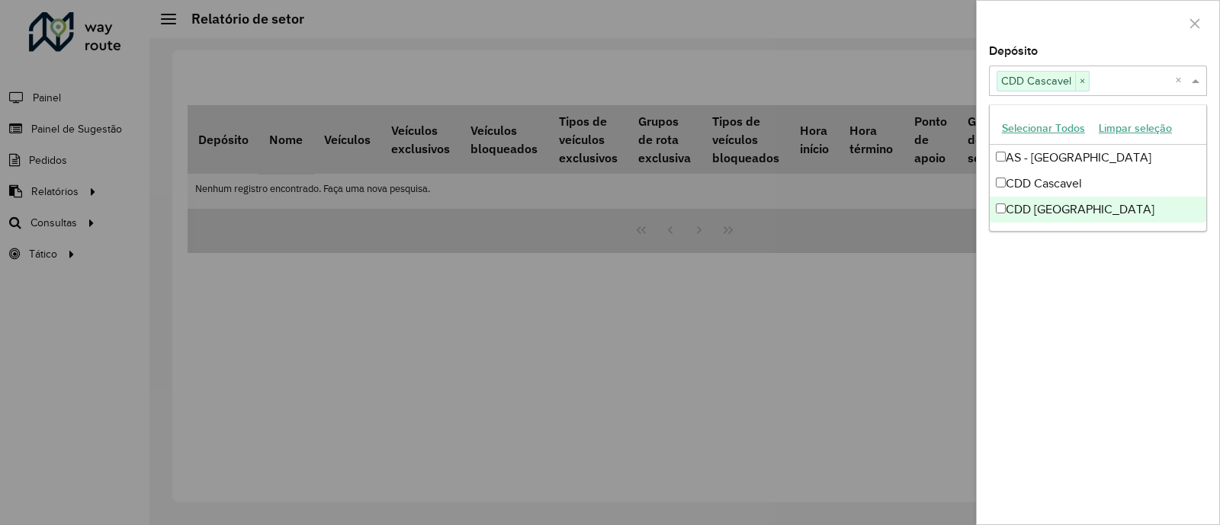
click at [1060, 294] on div "Depósito Selecione um ou mais itens CDD Cascavel × × Grupo de Depósito Selecion…" at bounding box center [1098, 285] width 242 height 479
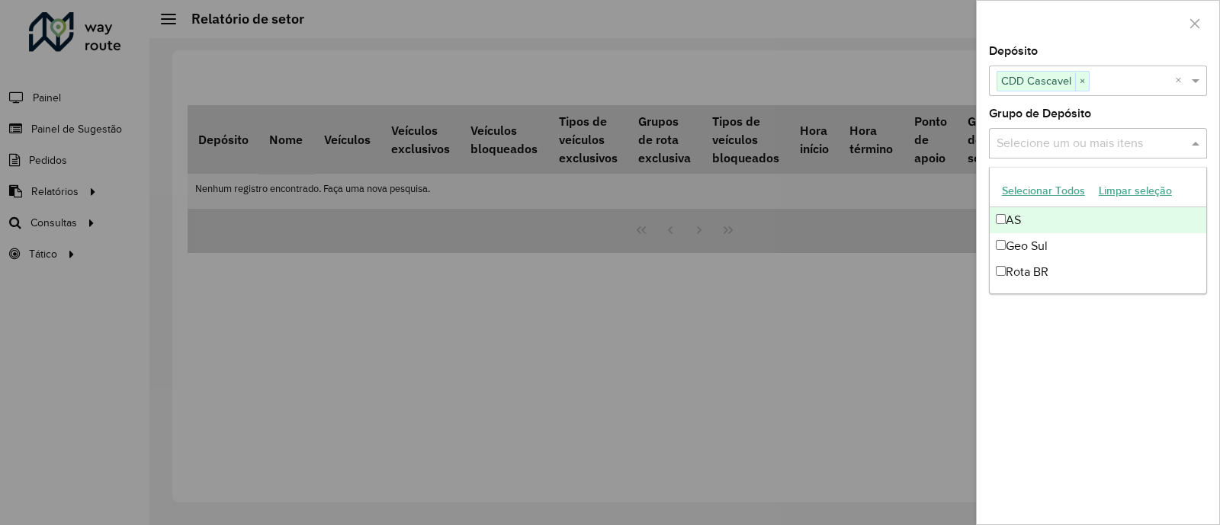
click at [1067, 146] on input "text" at bounding box center [1090, 144] width 195 height 18
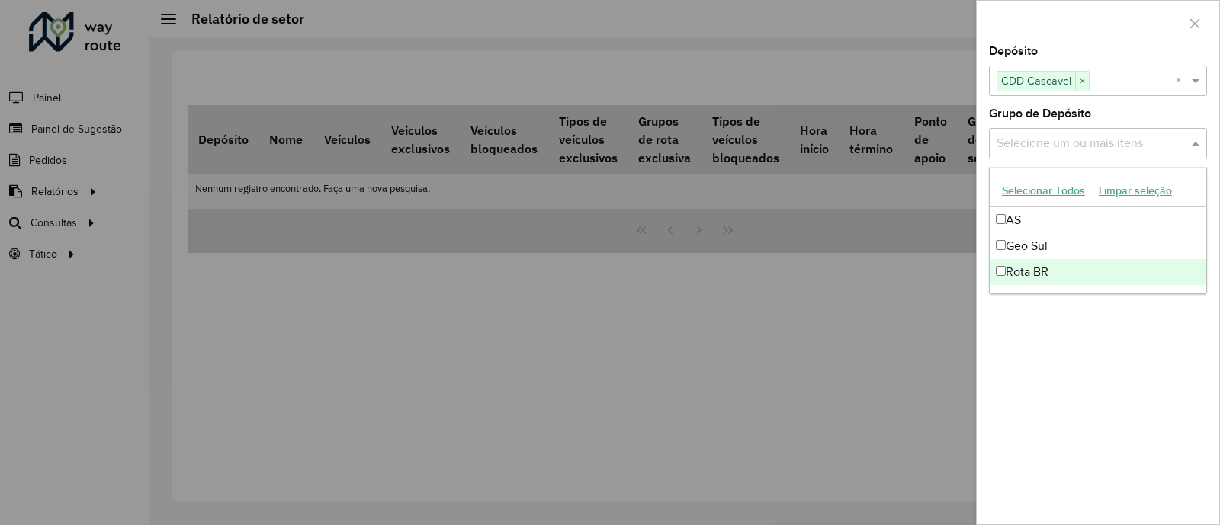
click at [1060, 269] on div "Rota BR" at bounding box center [1098, 272] width 217 height 26
click at [812, 351] on div at bounding box center [610, 262] width 1220 height 525
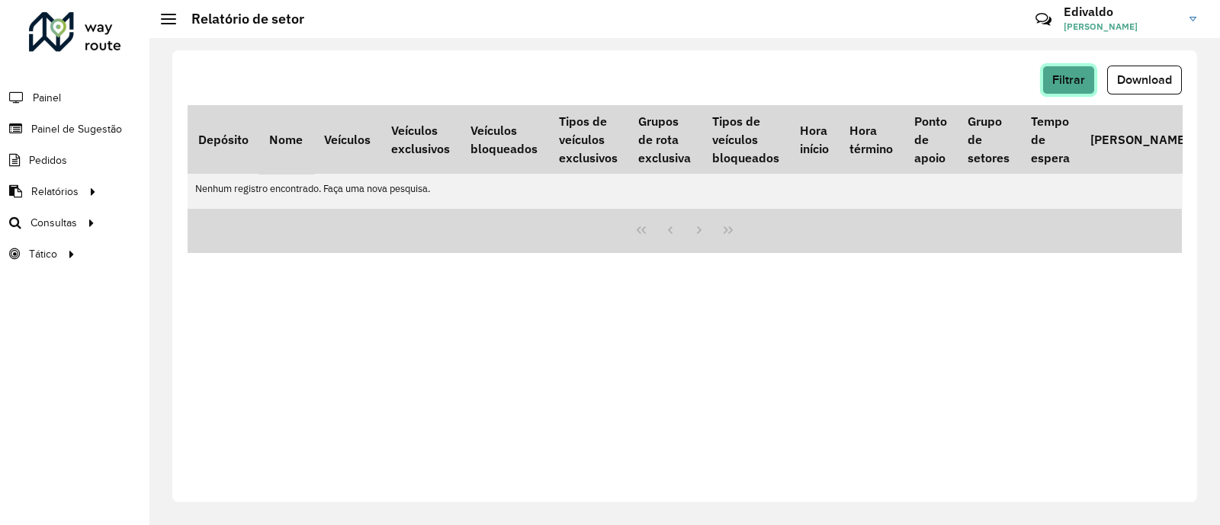
click at [1073, 77] on span "Filtrar" at bounding box center [1068, 79] width 33 height 13
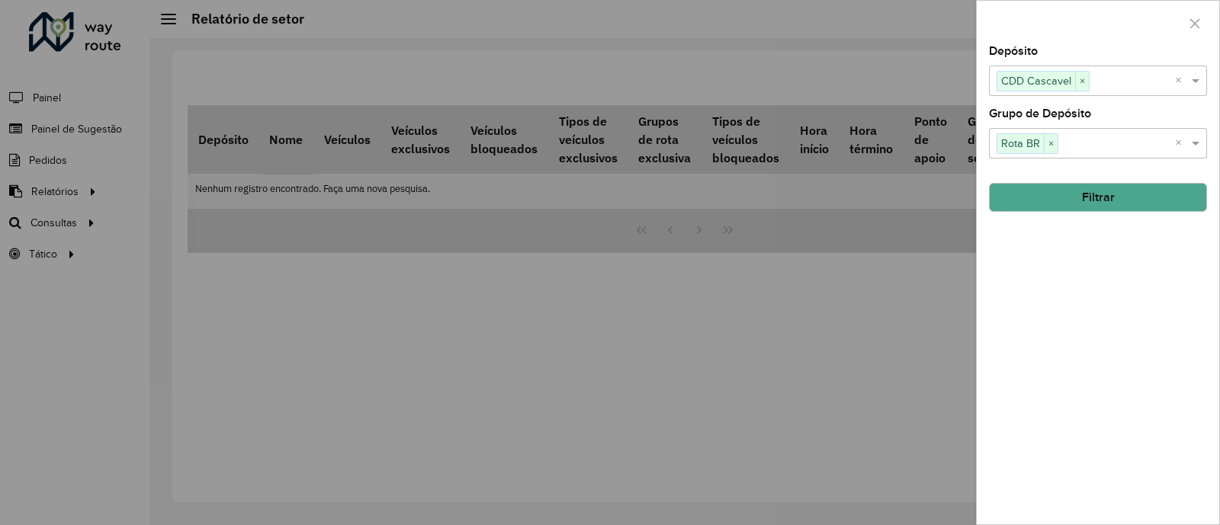
click at [1087, 199] on button "Filtrar" at bounding box center [1098, 197] width 218 height 29
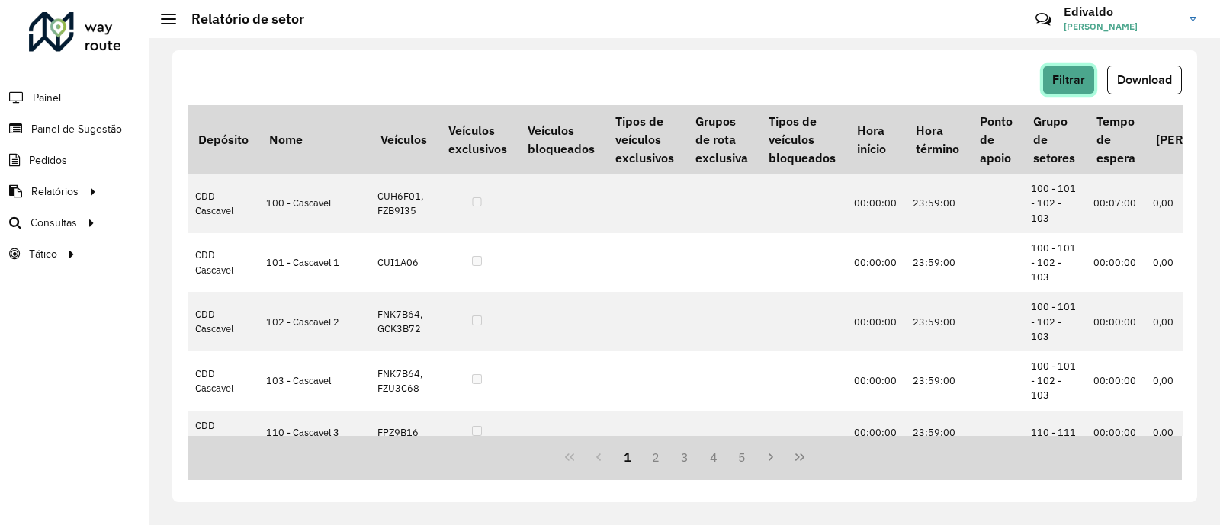
click at [1076, 91] on button "Filtrar" at bounding box center [1068, 80] width 53 height 29
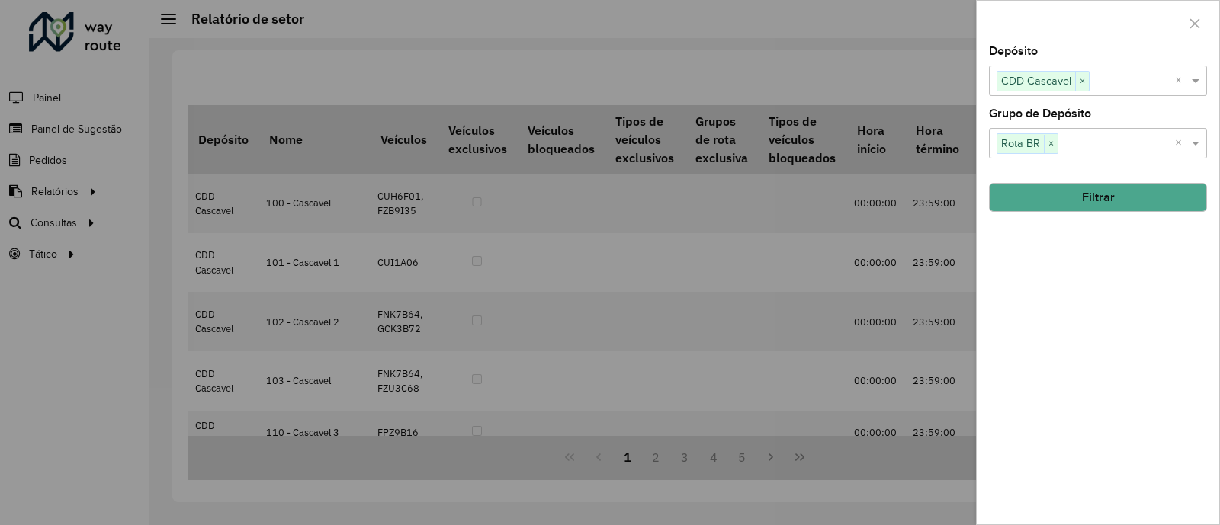
click at [1166, 203] on button "Filtrar" at bounding box center [1098, 197] width 218 height 29
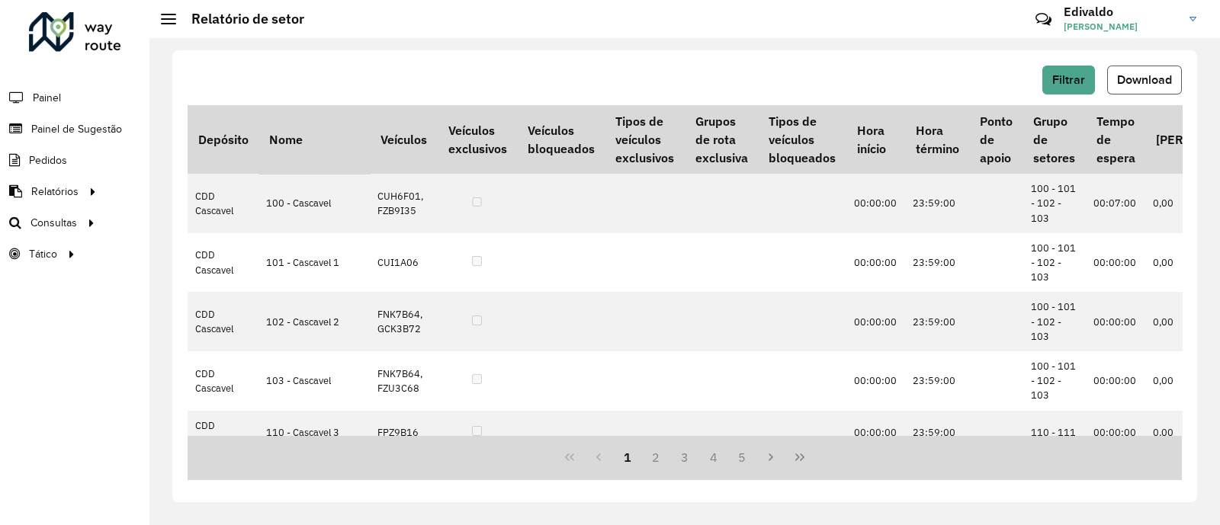
click at [1141, 81] on span "Download" at bounding box center [1144, 79] width 55 height 13
